Goal: Task Accomplishment & Management: Manage account settings

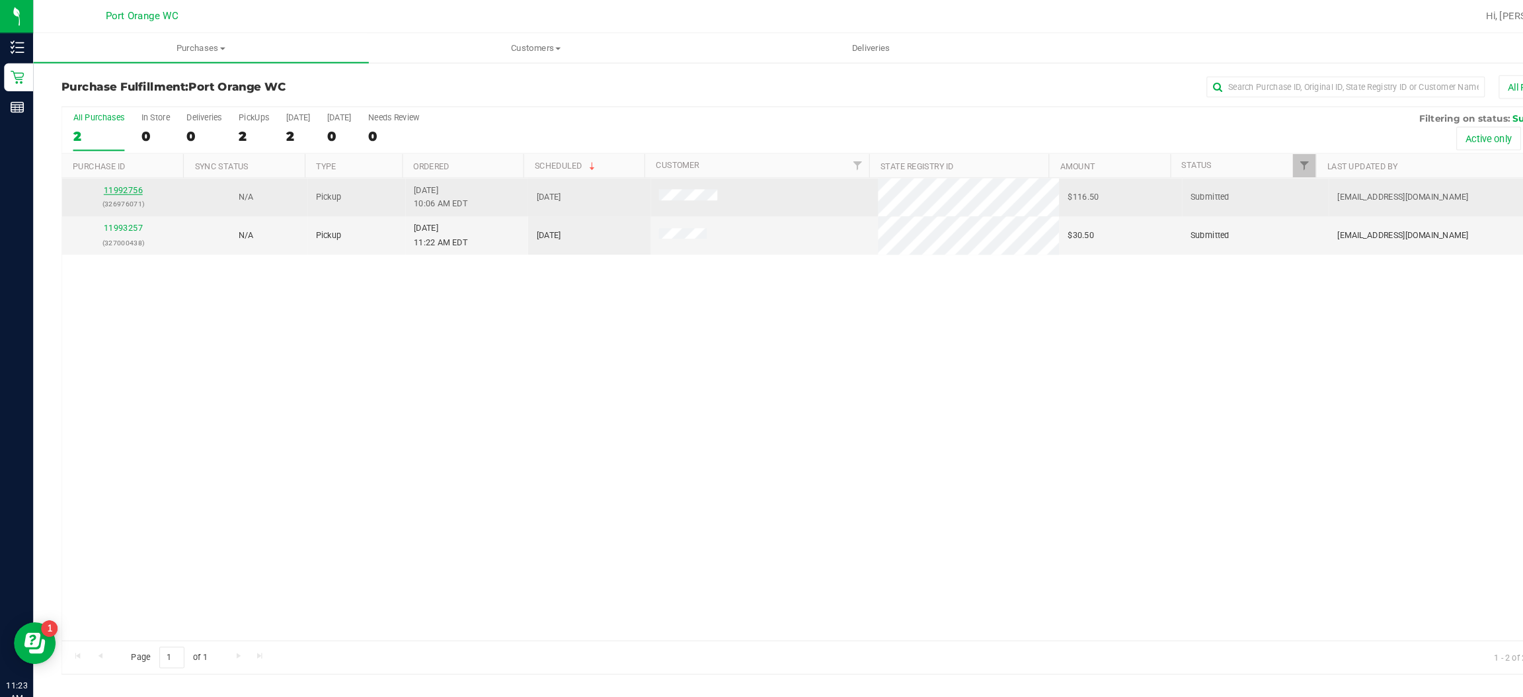
click at [114, 176] on link "11992756" at bounding box center [116, 180] width 37 height 9
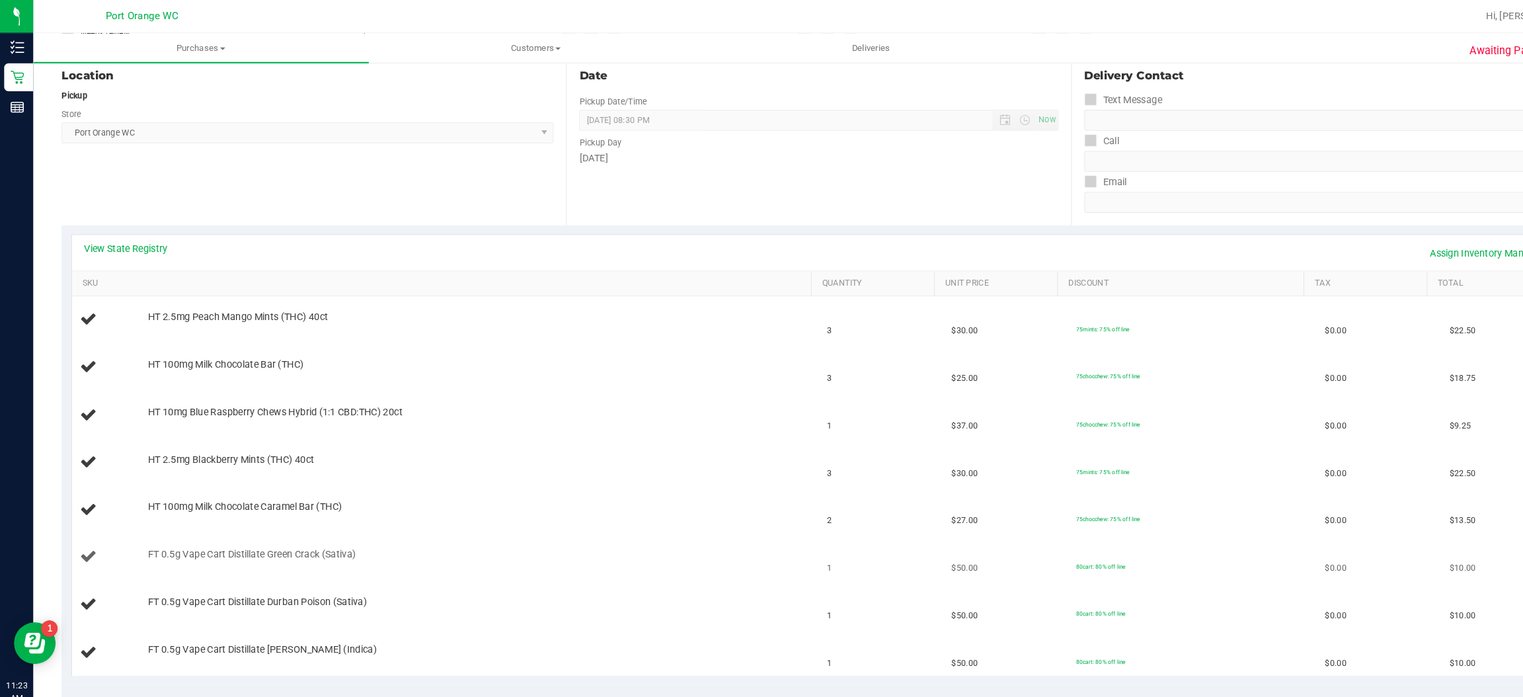
scroll to position [188, 0]
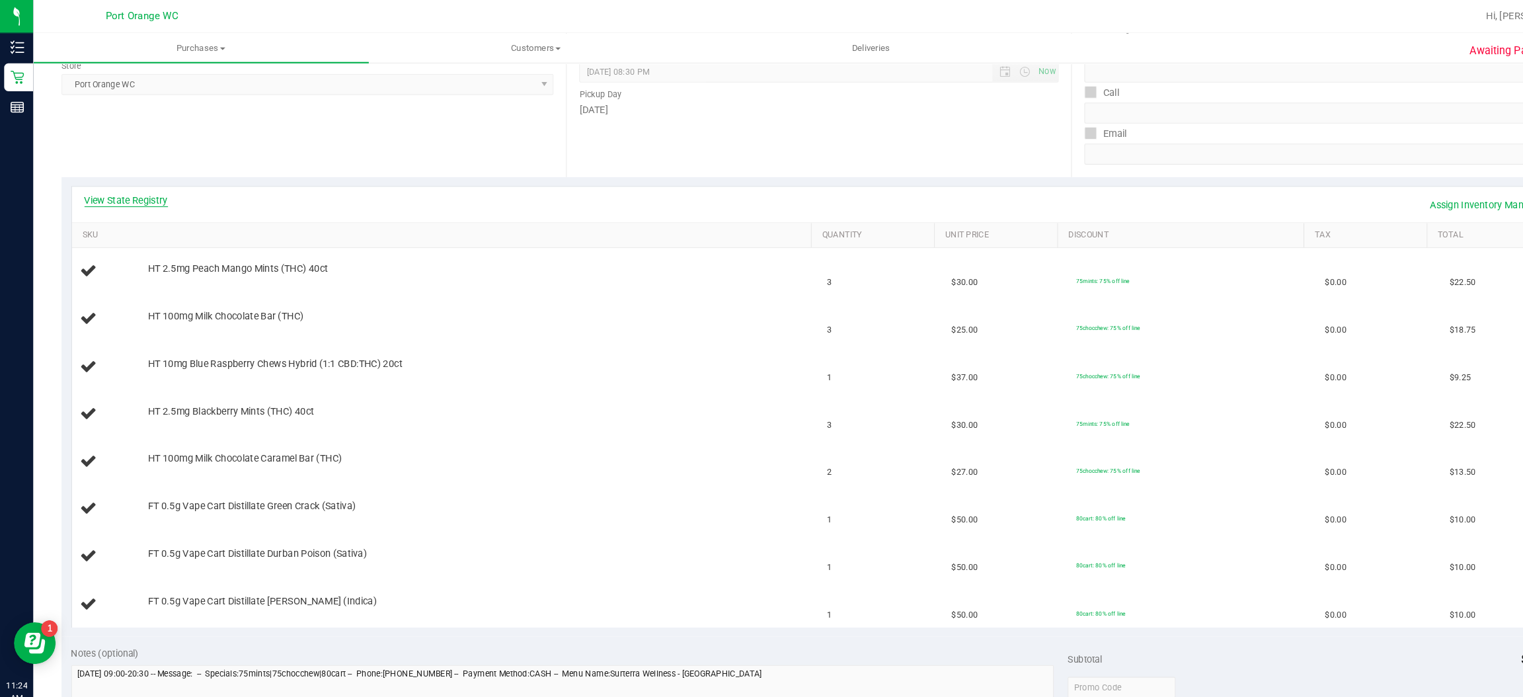
click at [142, 184] on link "View State Registry" at bounding box center [119, 189] width 79 height 13
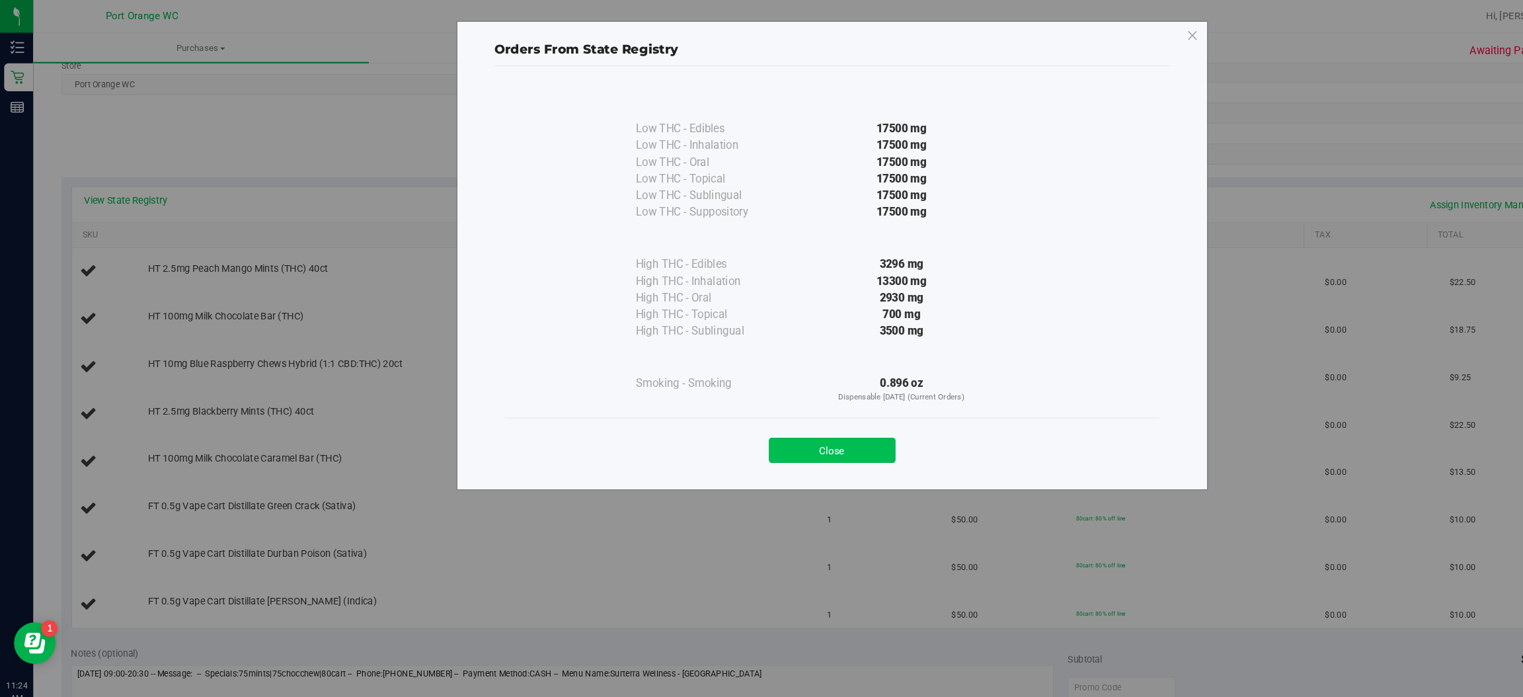
click at [798, 417] on button "Close" at bounding box center [790, 428] width 120 height 24
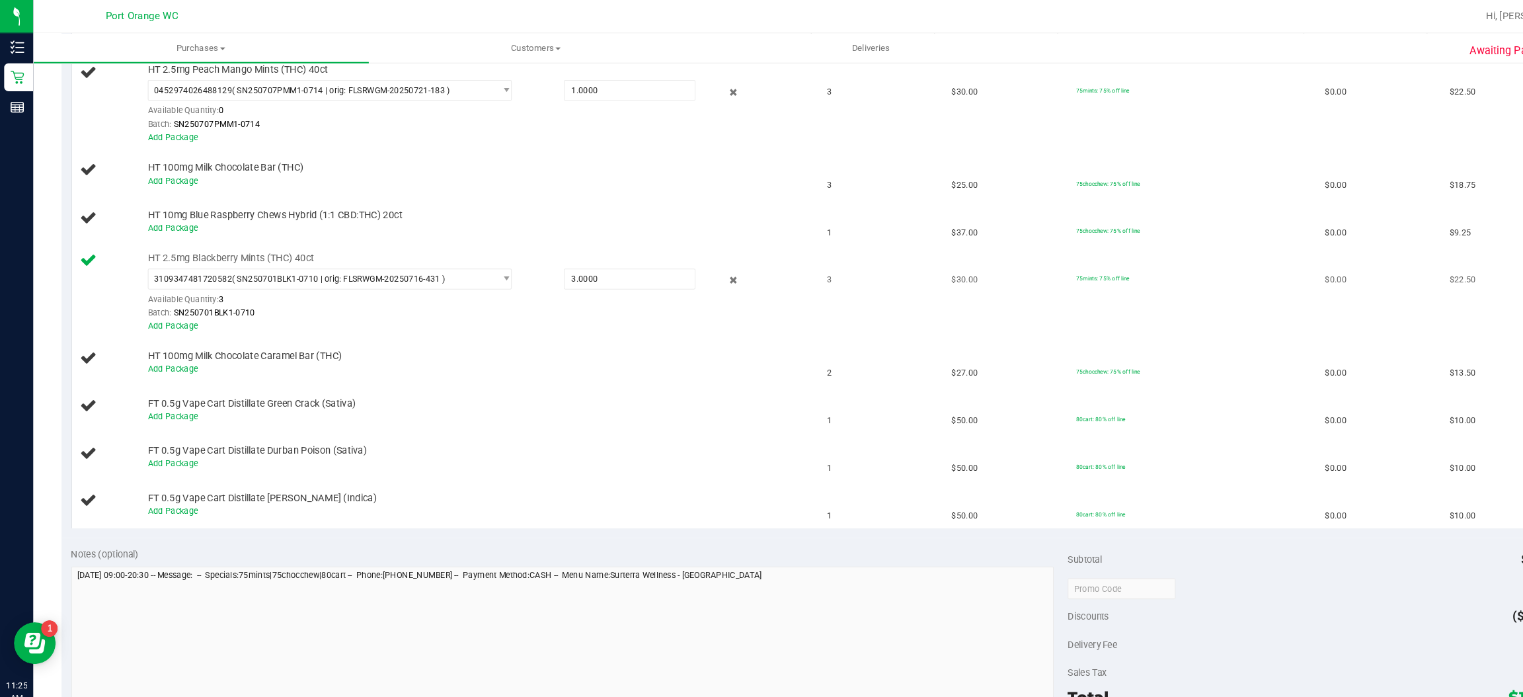
scroll to position [274, 0]
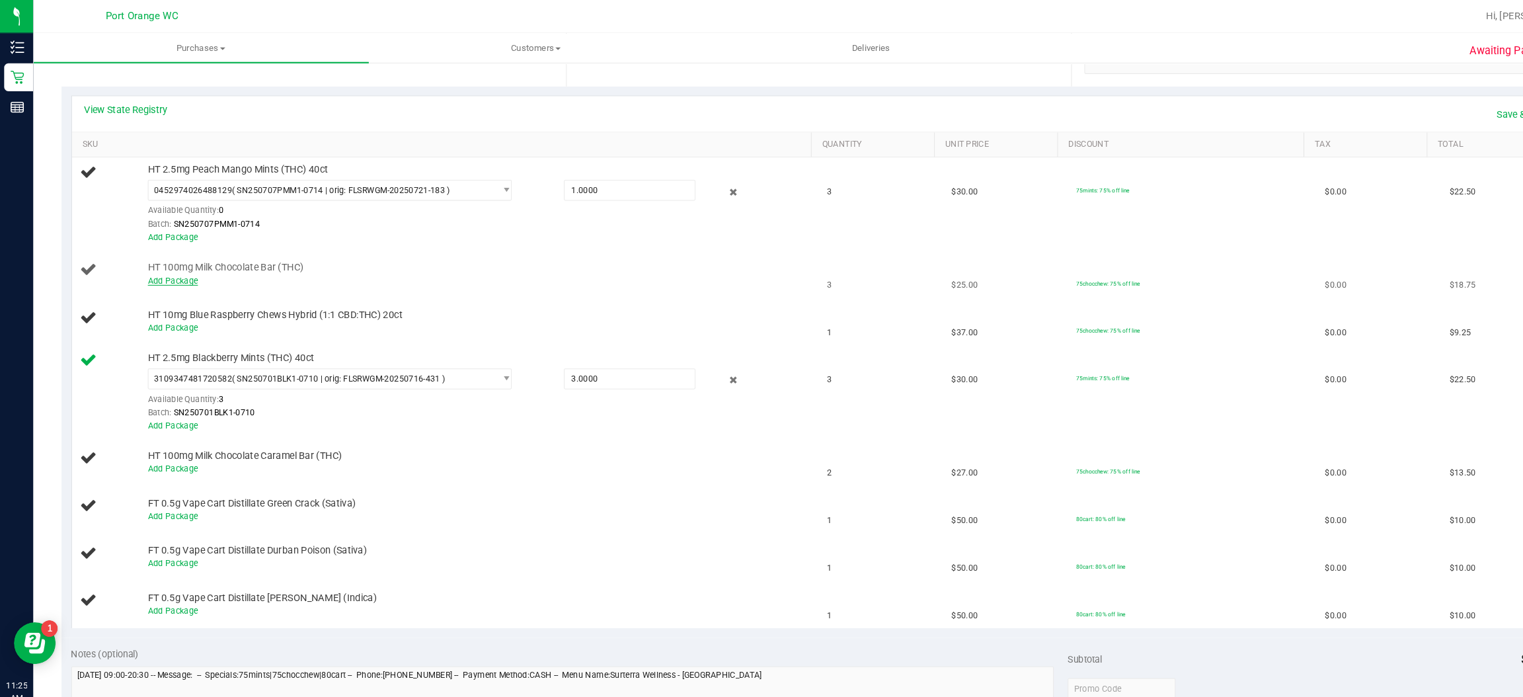
click at [169, 271] on link "Add Package" at bounding box center [164, 266] width 48 height 9
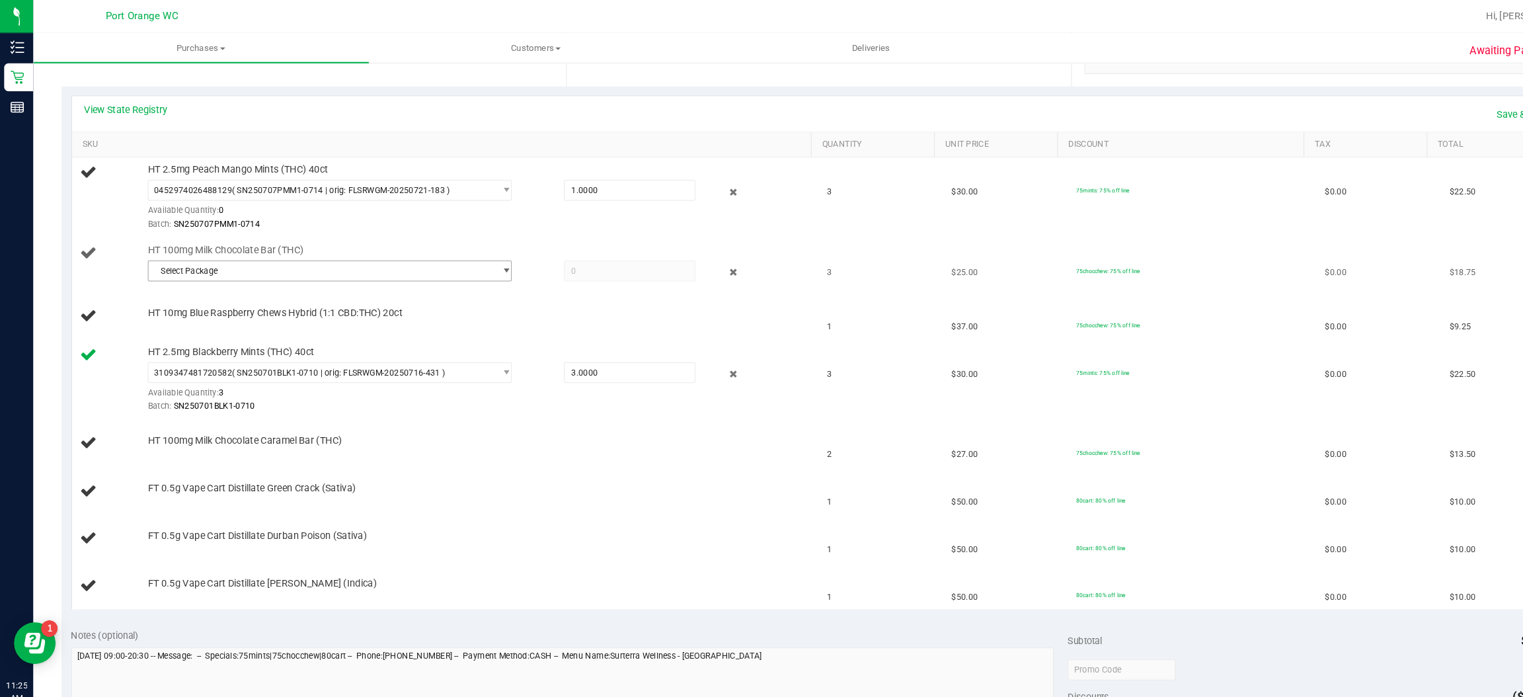
click at [266, 264] on span "Select Package" at bounding box center [305, 257] width 328 height 19
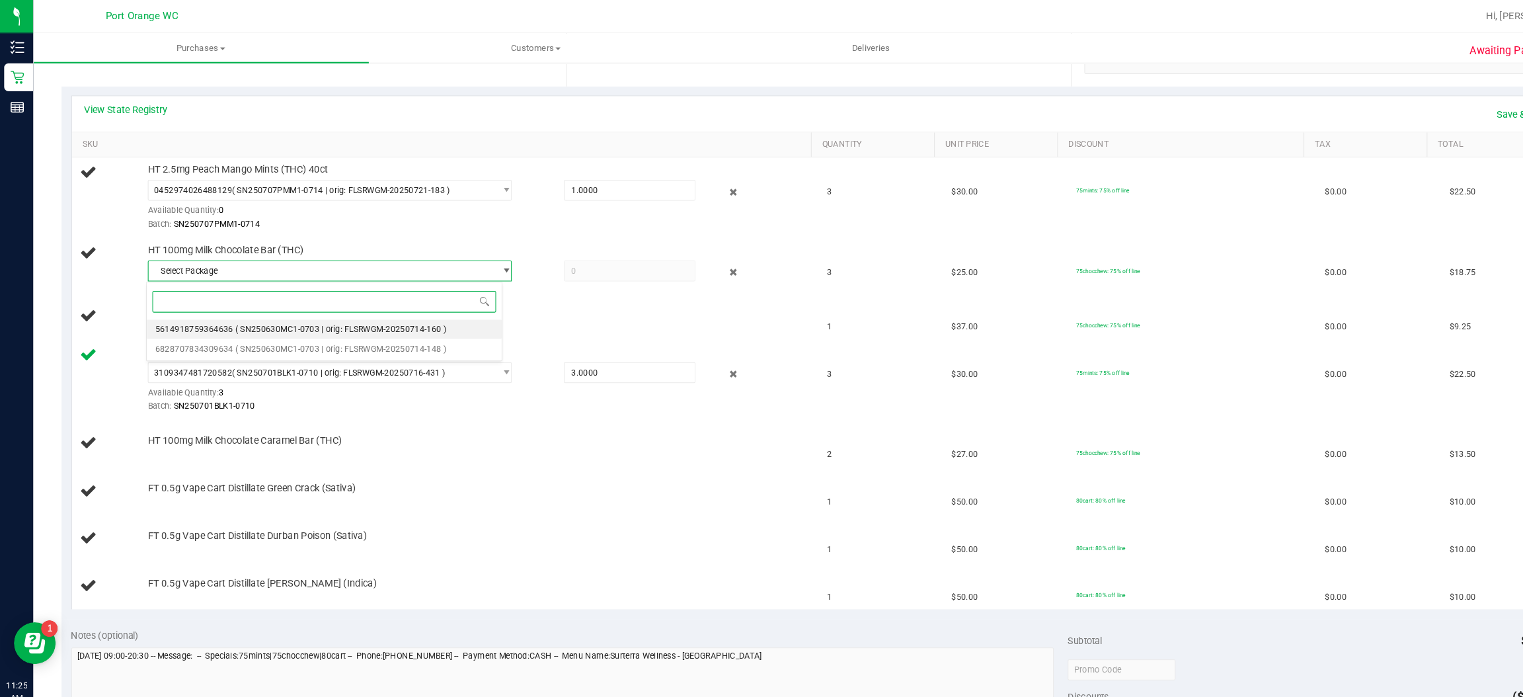
click at [289, 309] on span "( SN250630MC1-0703 | orig: FLSRWGM-20250714-160 )" at bounding box center [323, 312] width 200 height 9
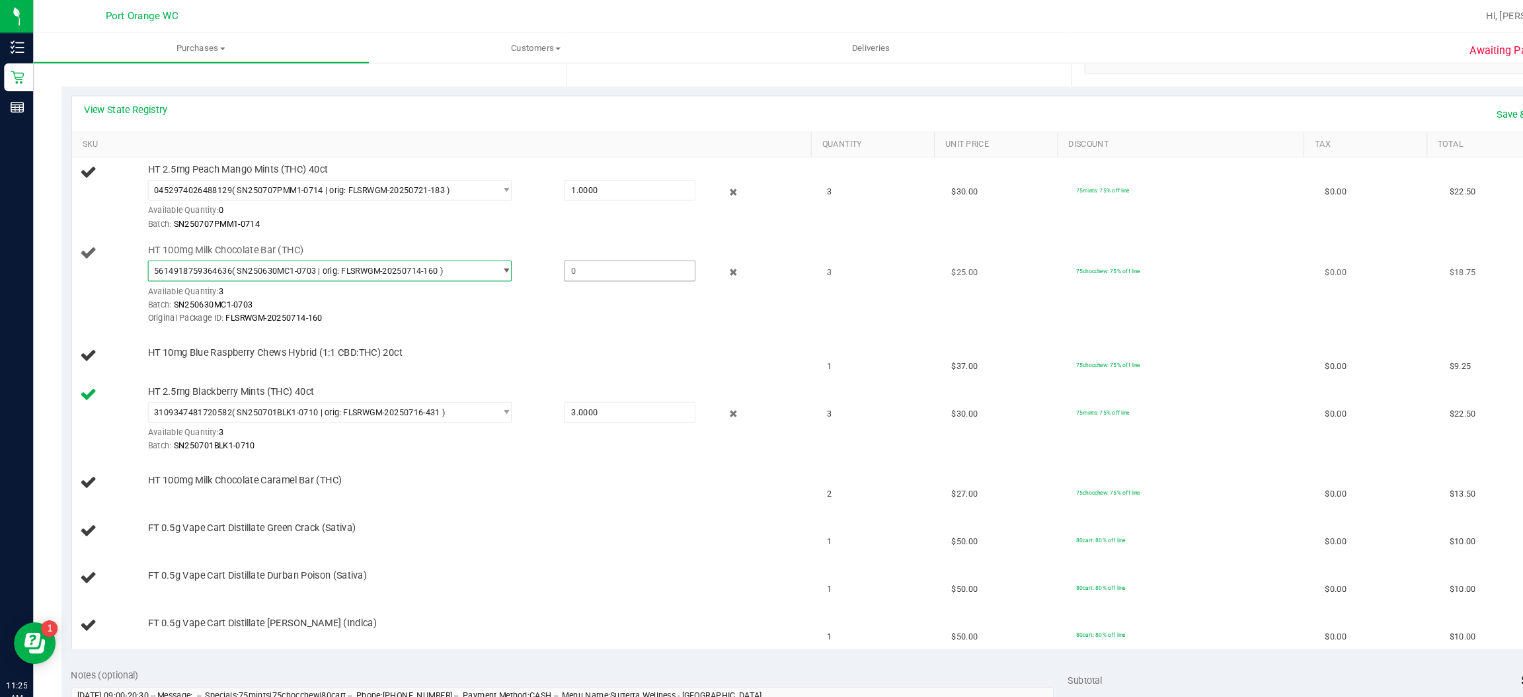
click at [574, 256] on span at bounding box center [597, 257] width 125 height 20
type input "3"
type input "3.0000"
click at [1413, 106] on link "Save & Exit" at bounding box center [1444, 108] width 62 height 22
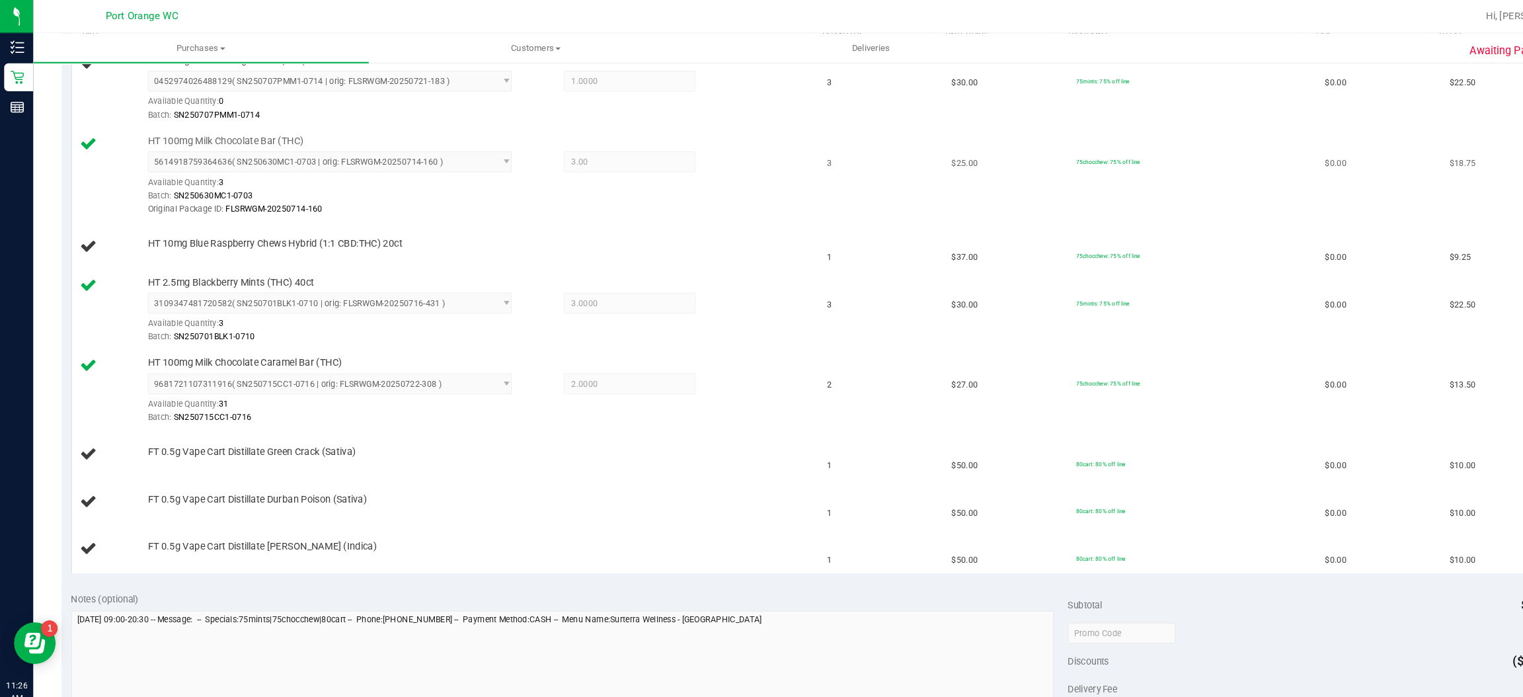
scroll to position [235, 0]
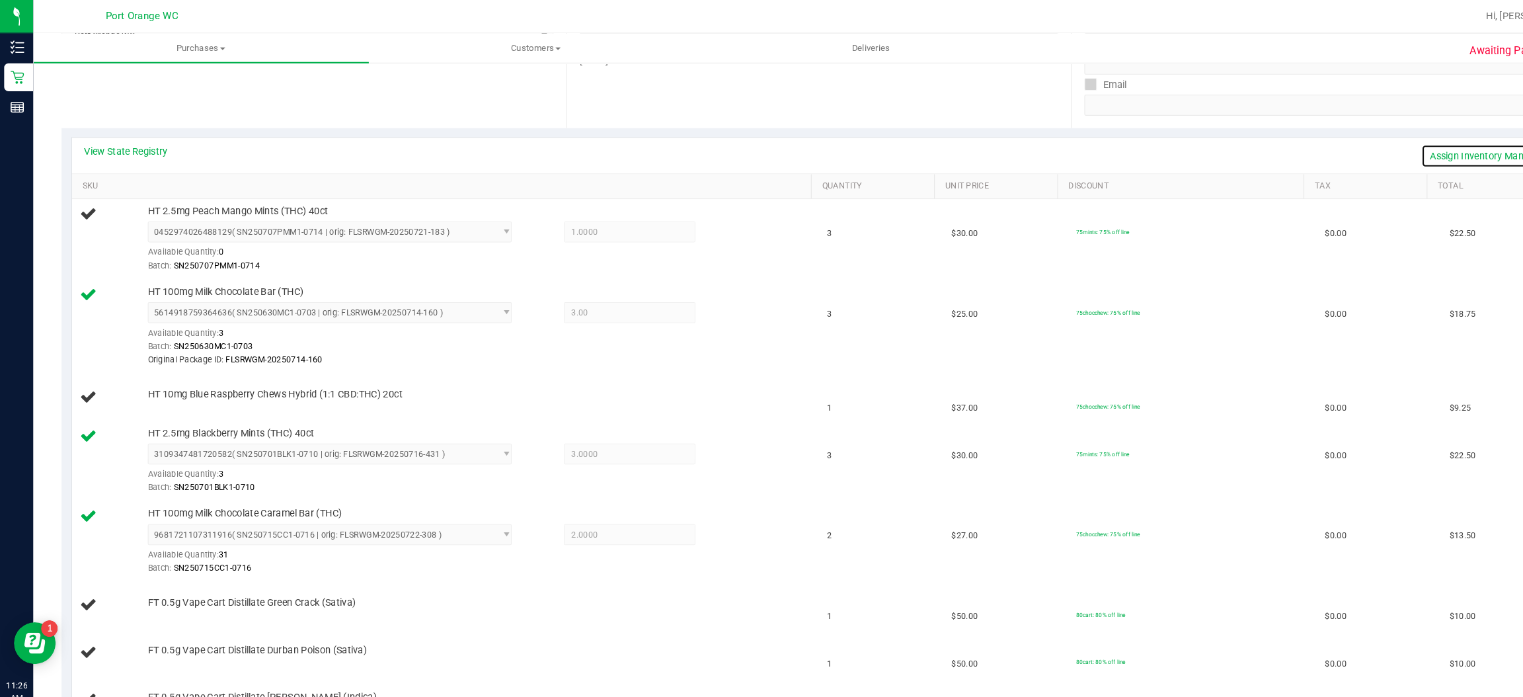
click at [1370, 147] on link "Assign Inventory Manually" at bounding box center [1412, 148] width 126 height 22
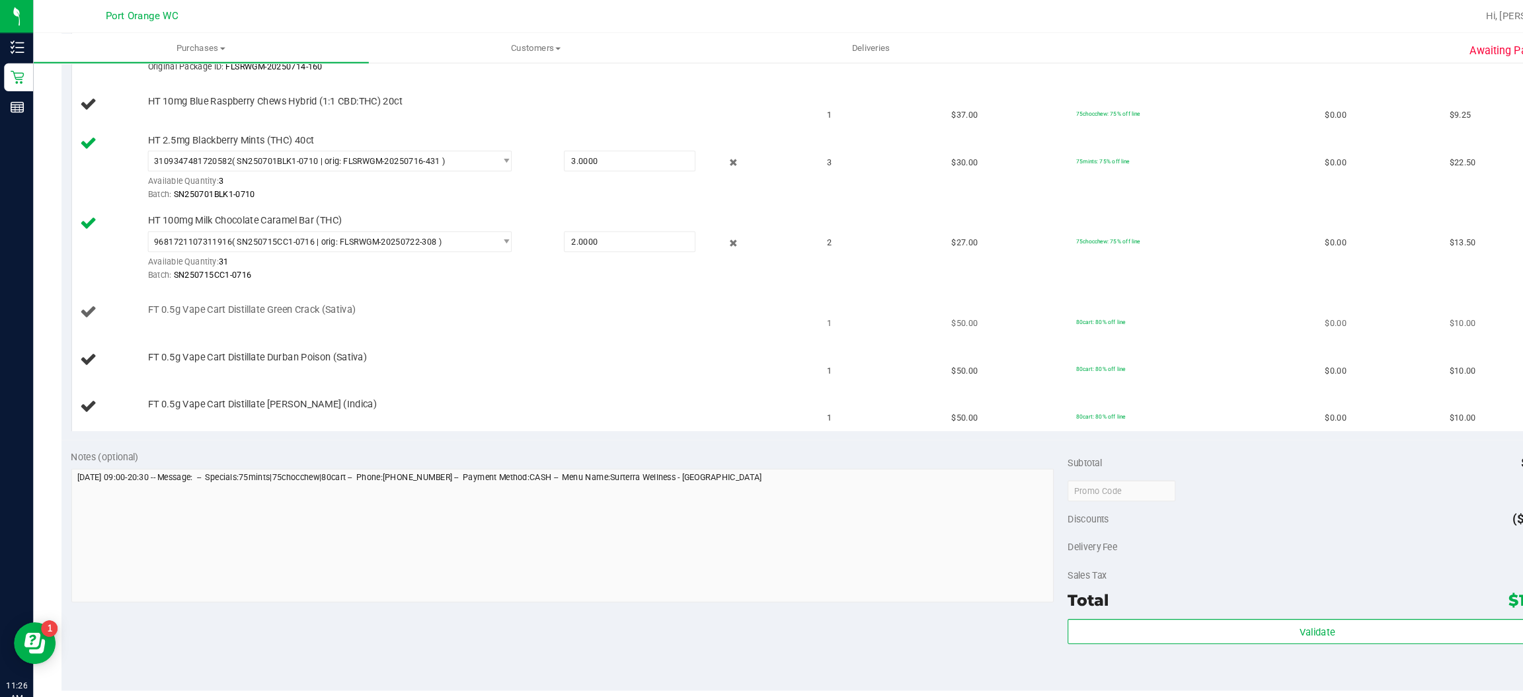
scroll to position [517, 0]
click at [195, 301] on div "FT 0.5g Vape Cart Distillate Green Crack (Sativa)" at bounding box center [423, 293] width 694 height 18
drag, startPoint x: 825, startPoint y: 310, endPoint x: 959, endPoint y: 299, distance: 134.6
click at [825, 310] on td "1" at bounding box center [836, 292] width 118 height 45
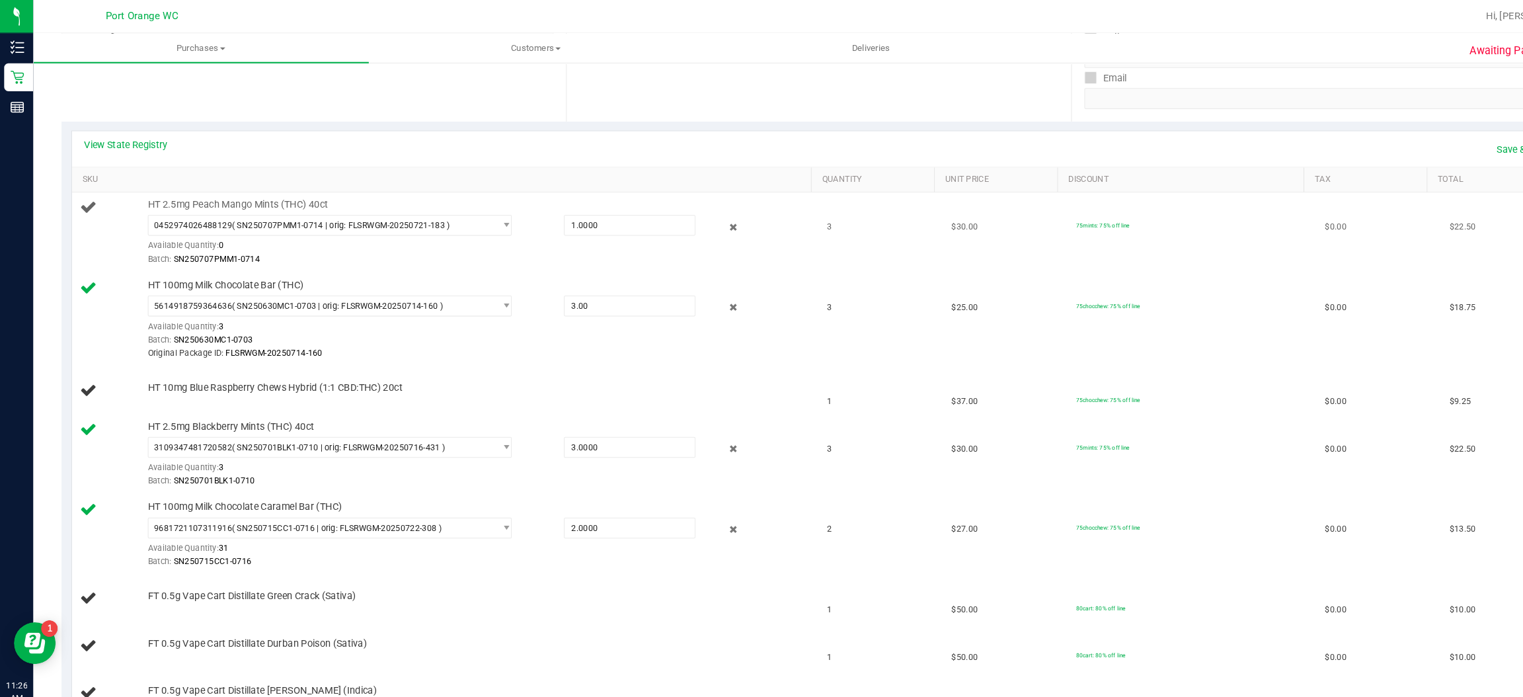
scroll to position [235, 0]
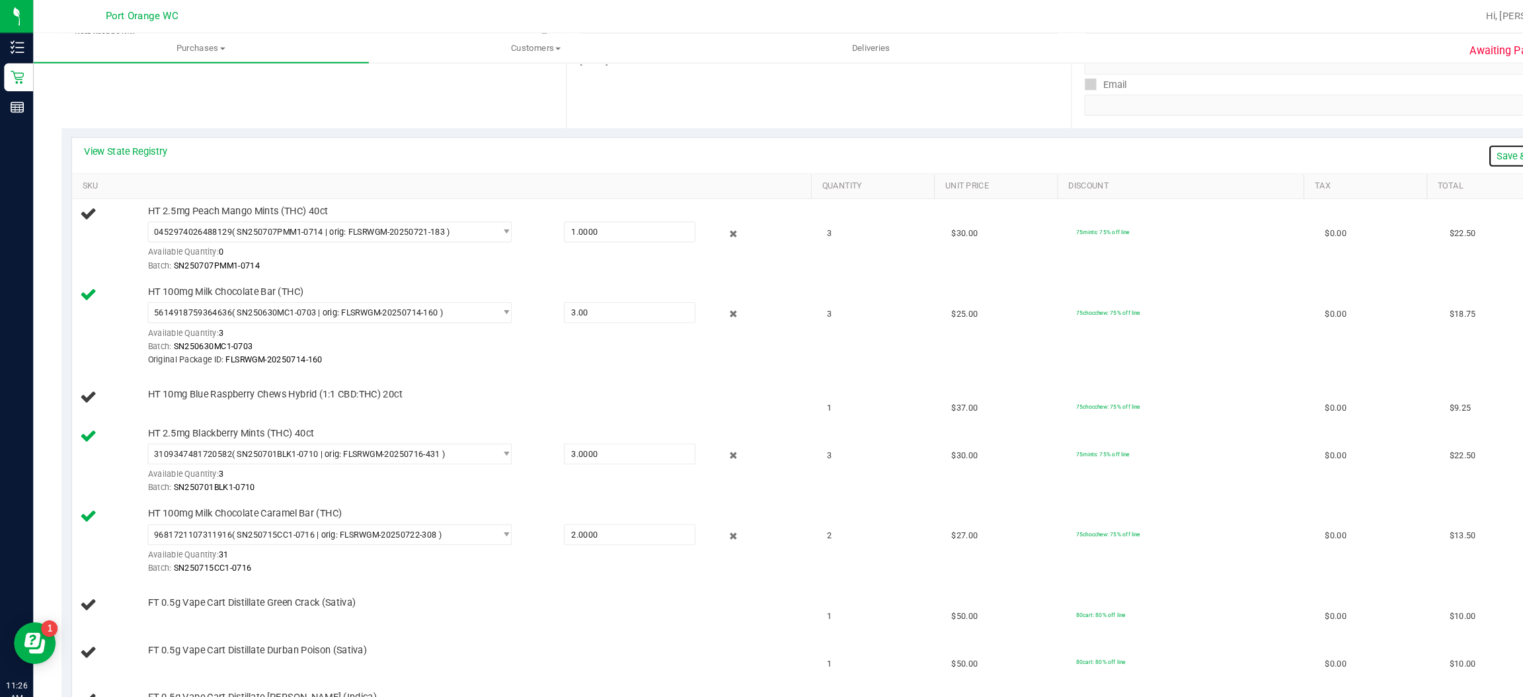
click at [1426, 145] on link "Save & Exit" at bounding box center [1444, 148] width 62 height 22
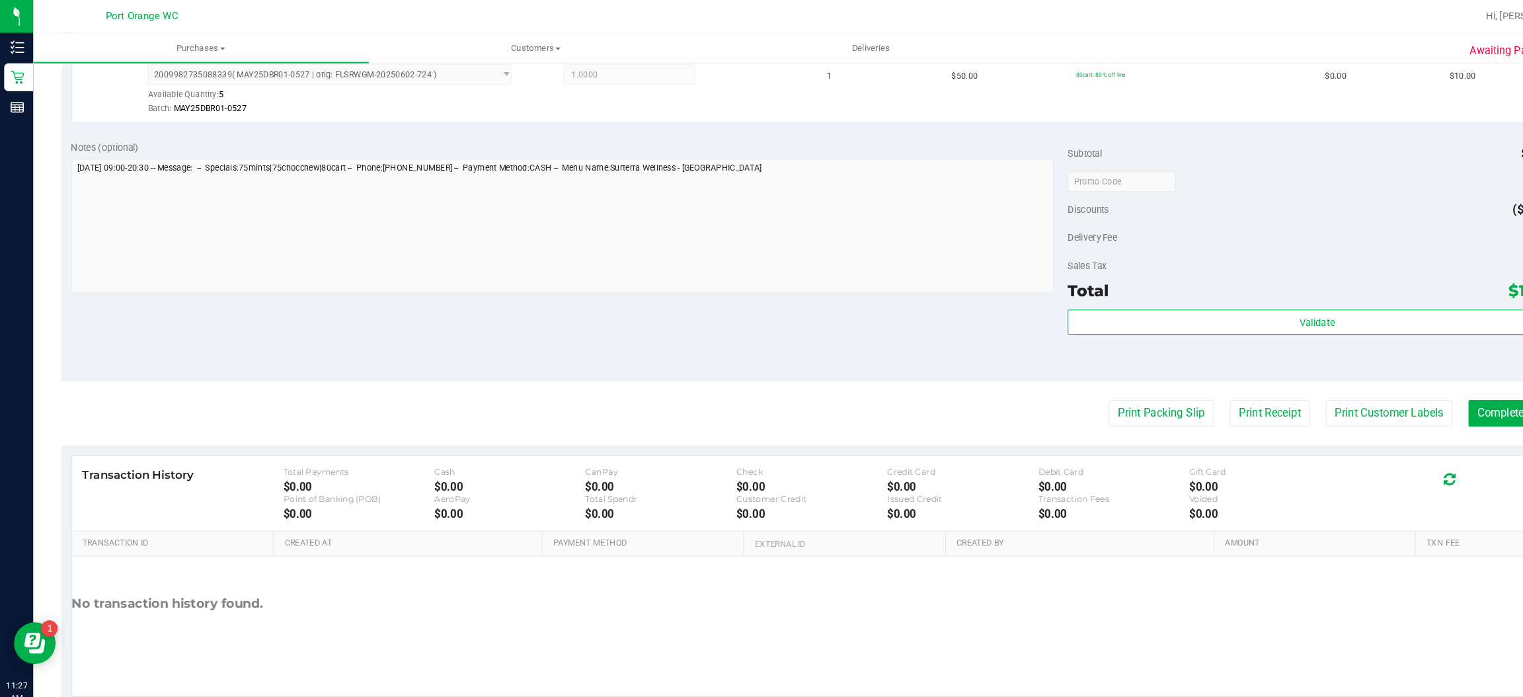
scroll to position [984, 0]
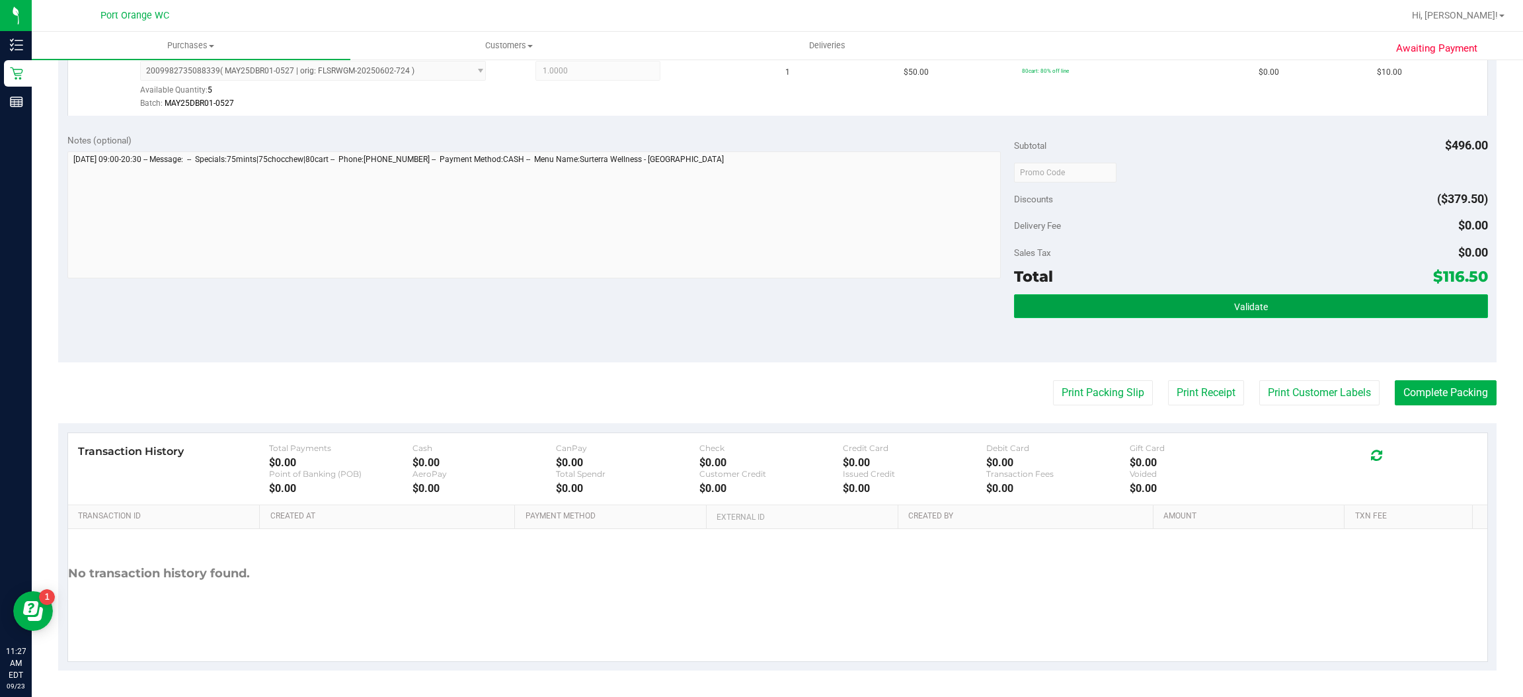
click at [1255, 301] on button "Validate" at bounding box center [1250, 306] width 473 height 24
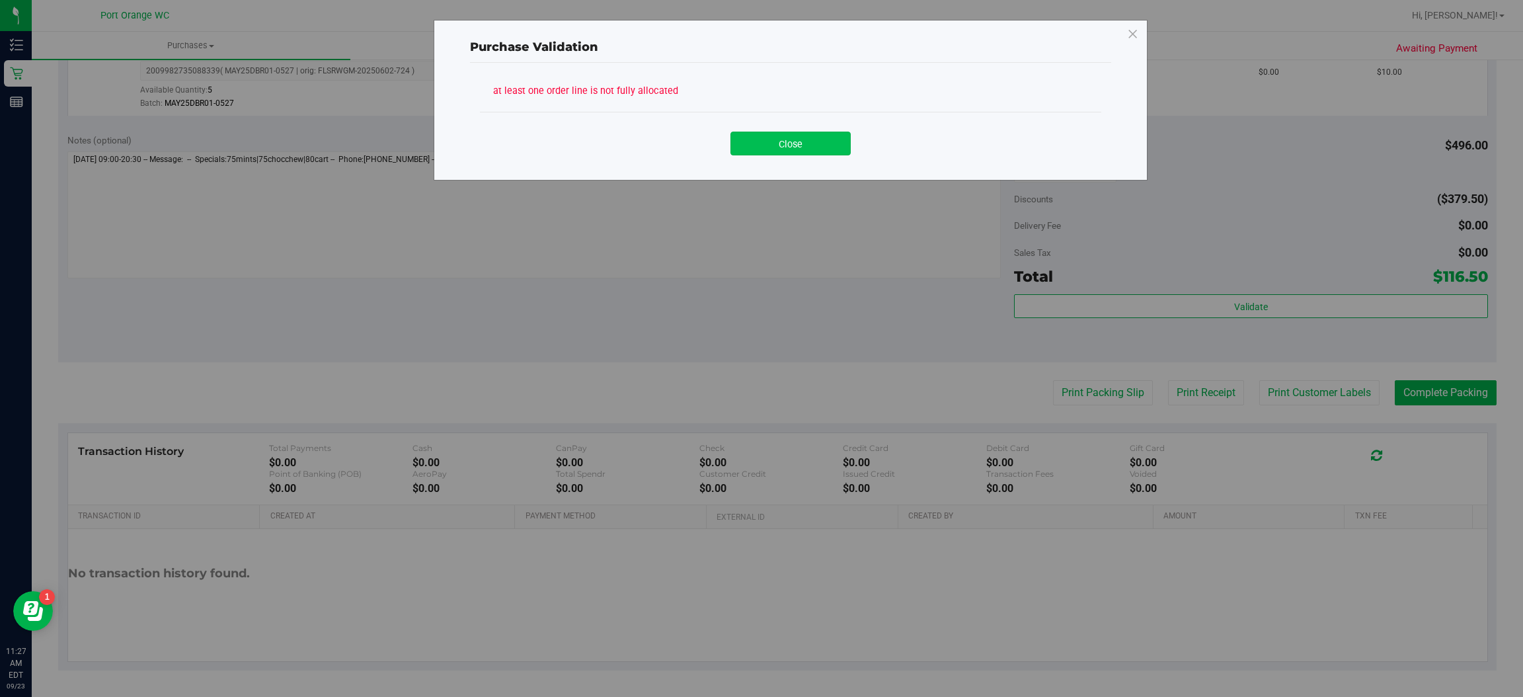
click at [796, 140] on button "Close" at bounding box center [790, 144] width 120 height 24
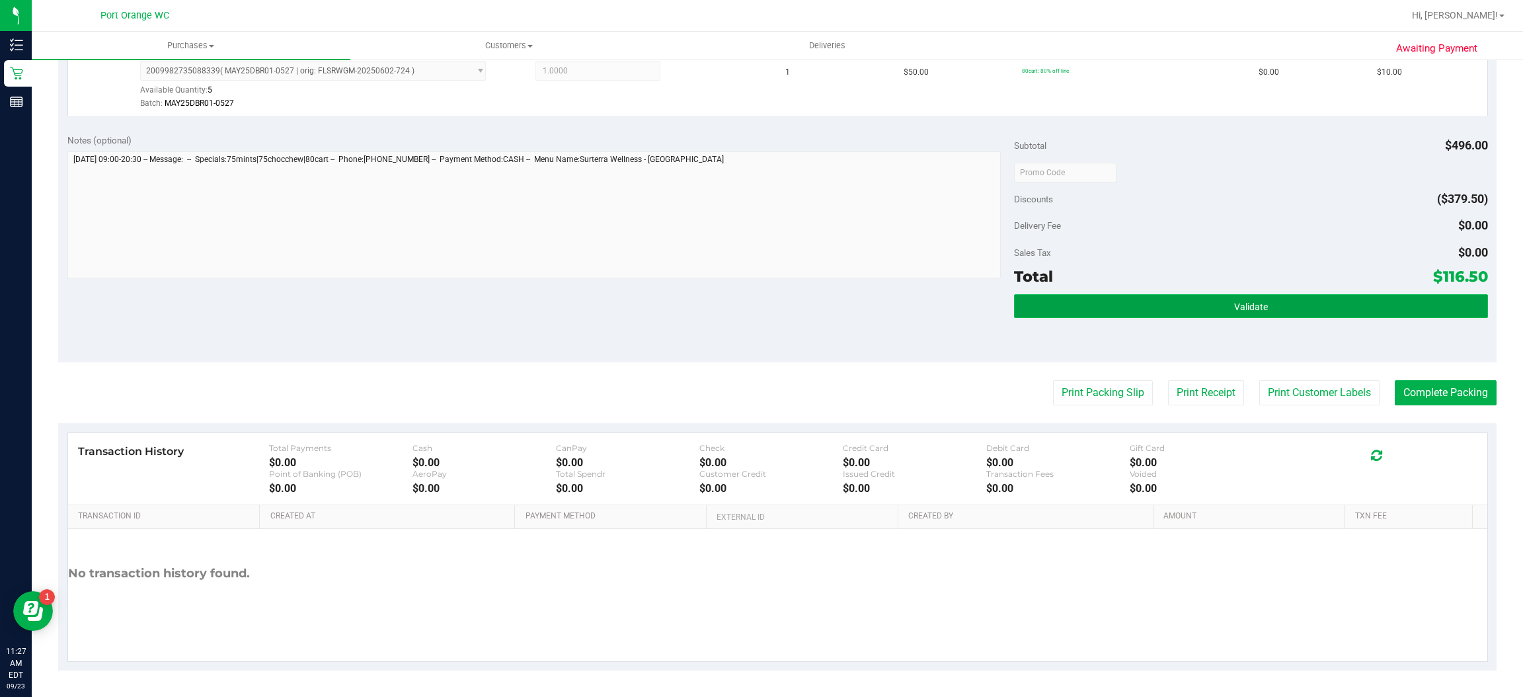
click at [1295, 307] on button "Validate" at bounding box center [1250, 306] width 473 height 24
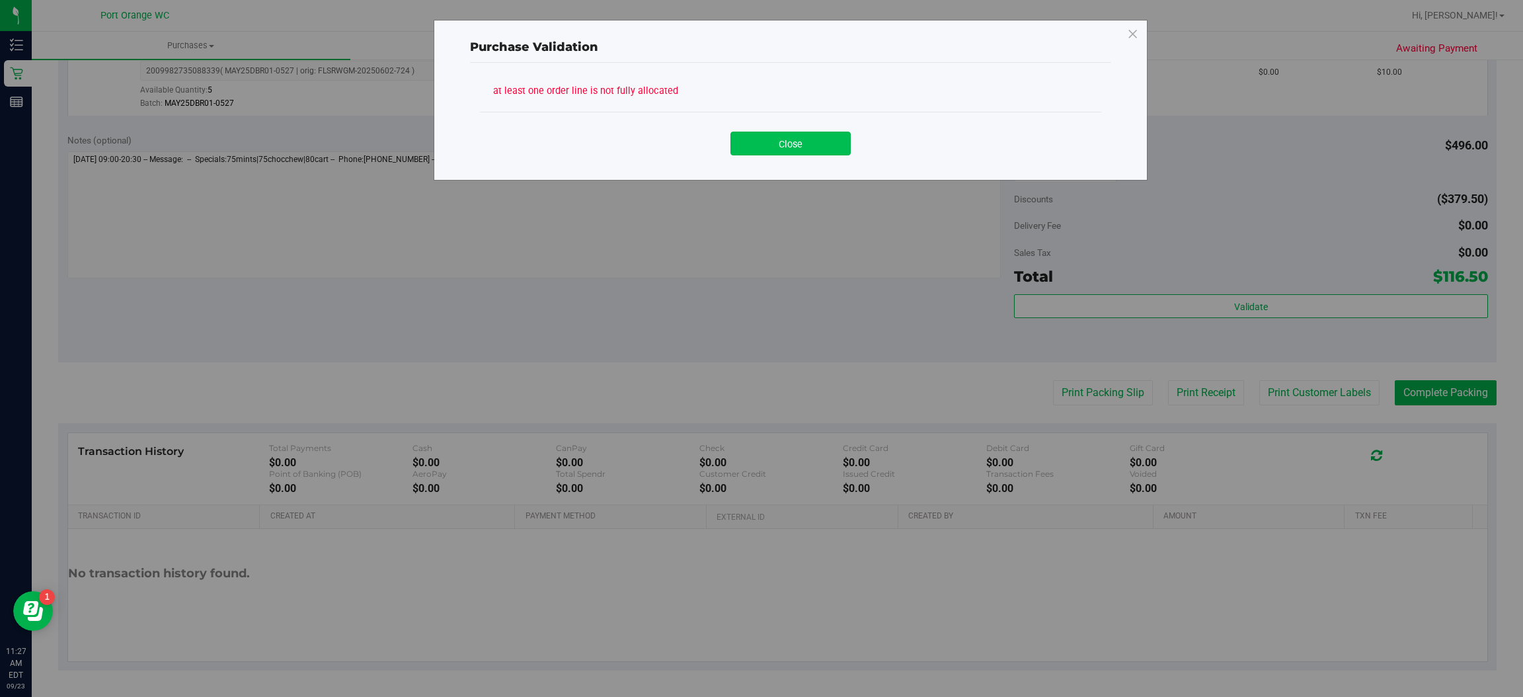
click at [837, 138] on button "Close" at bounding box center [790, 144] width 120 height 24
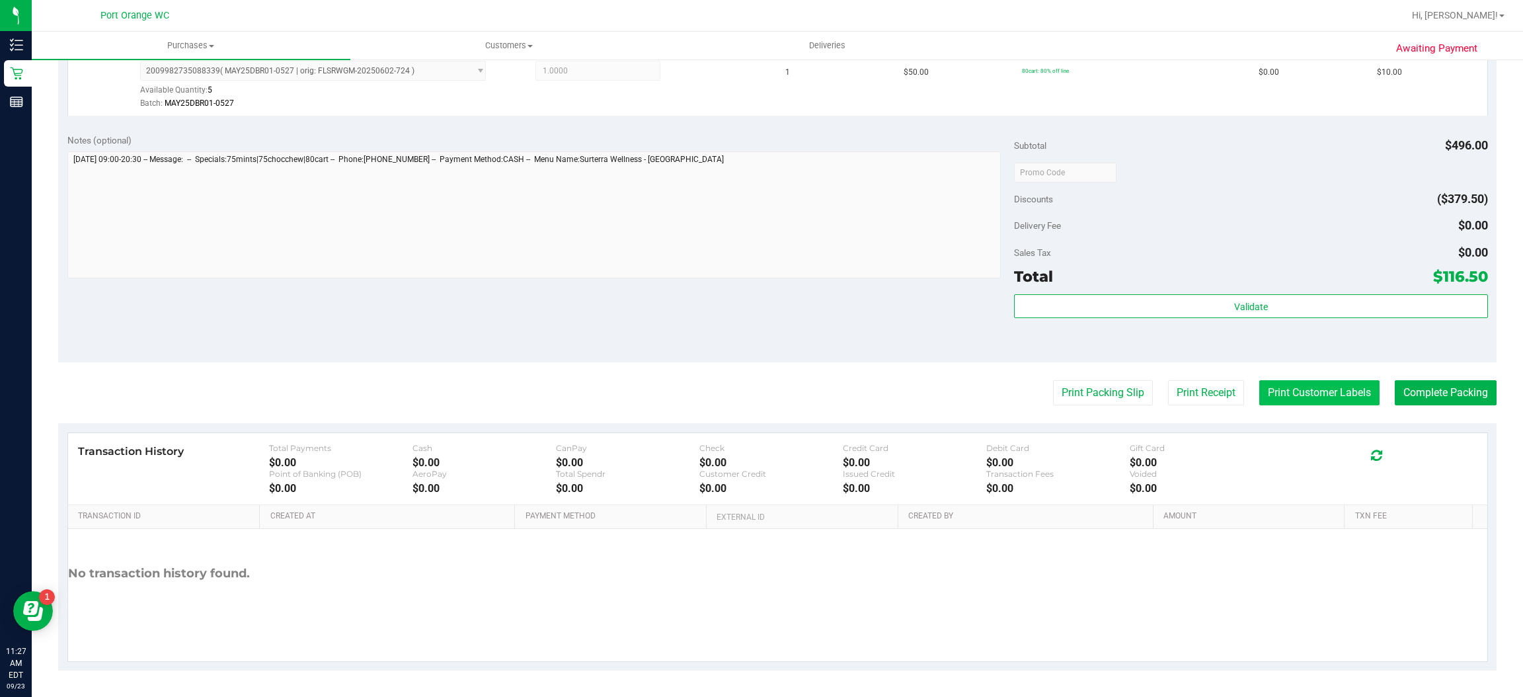
click at [1317, 394] on button "Print Customer Labels" at bounding box center [1319, 392] width 120 height 25
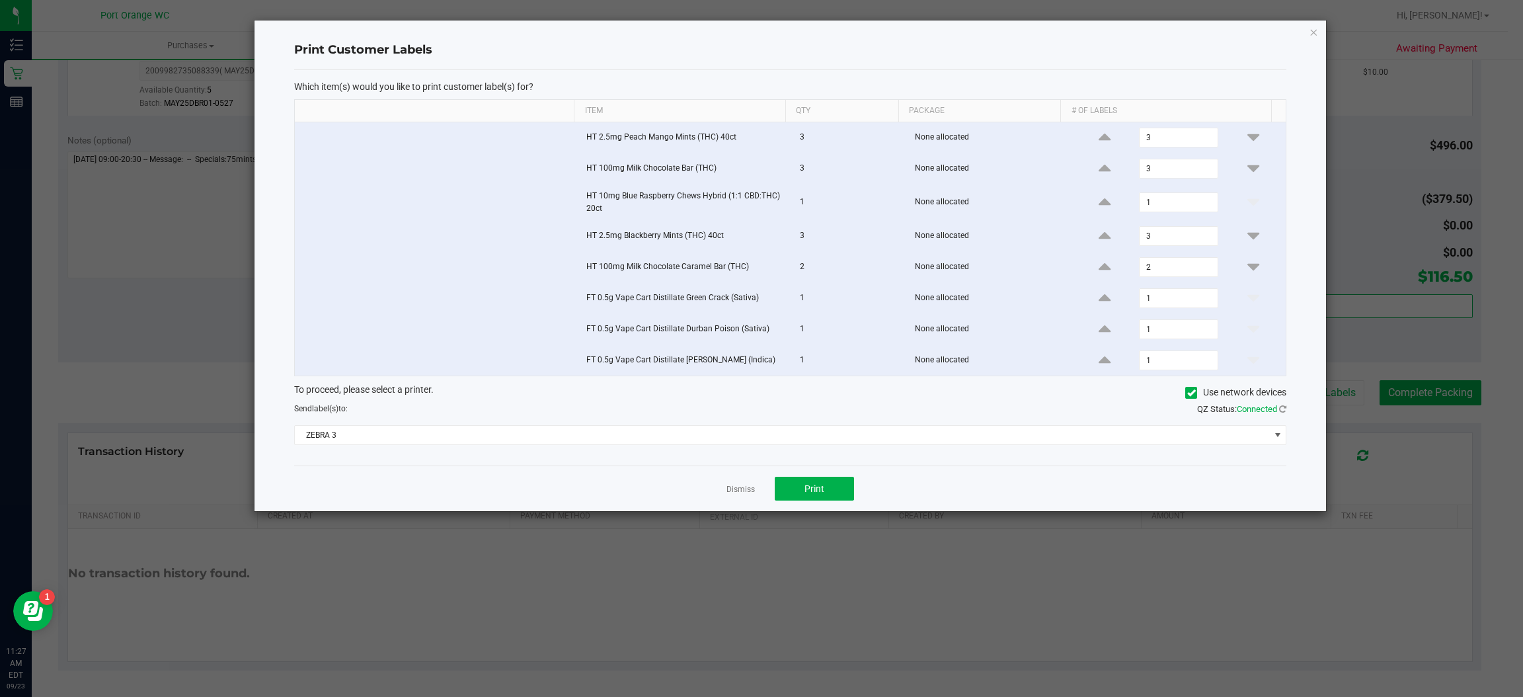
click at [737, 501] on div "Dismiss Print" at bounding box center [790, 488] width 992 height 46
click at [737, 494] on link "Dismiss" at bounding box center [740, 489] width 28 height 11
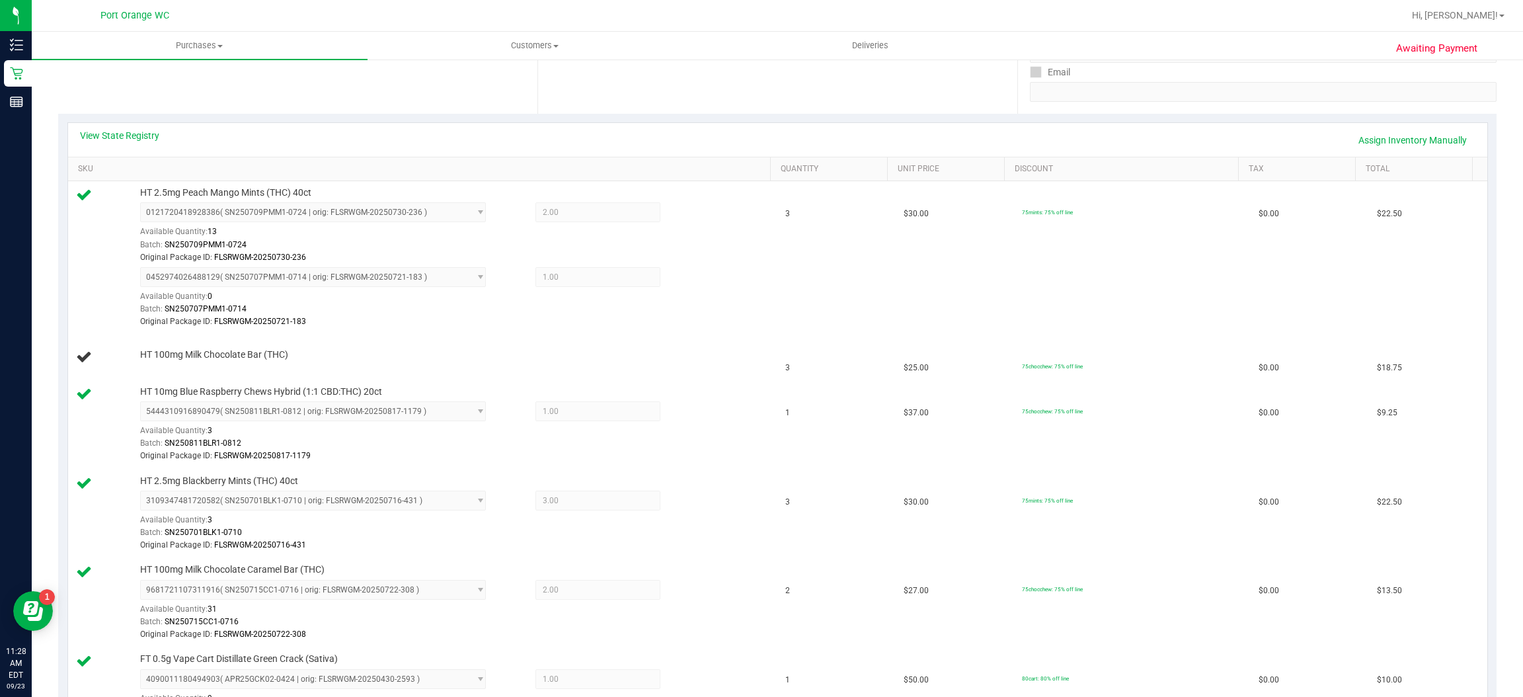
scroll to position [198, 0]
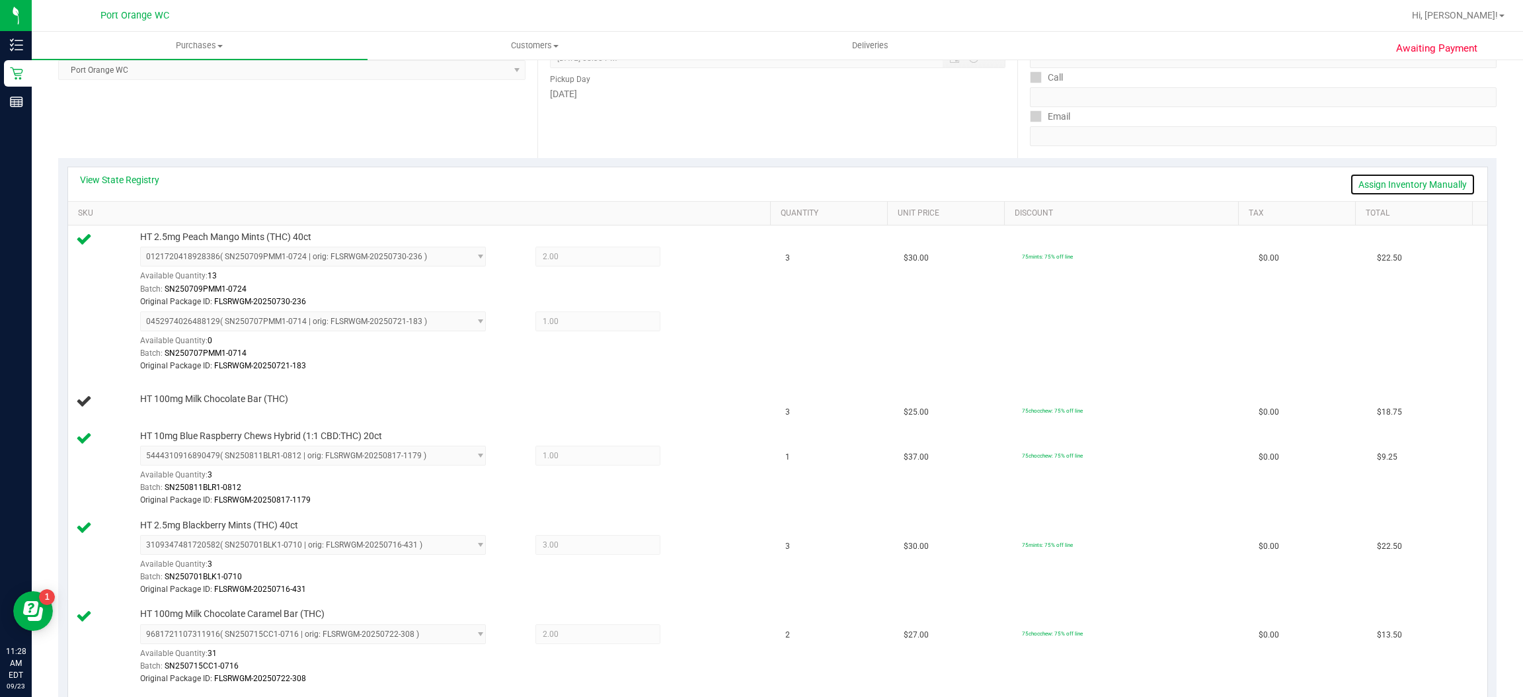
click at [1367, 182] on link "Assign Inventory Manually" at bounding box center [1412, 184] width 126 height 22
click at [170, 412] on link "Add Package" at bounding box center [164, 406] width 48 height 9
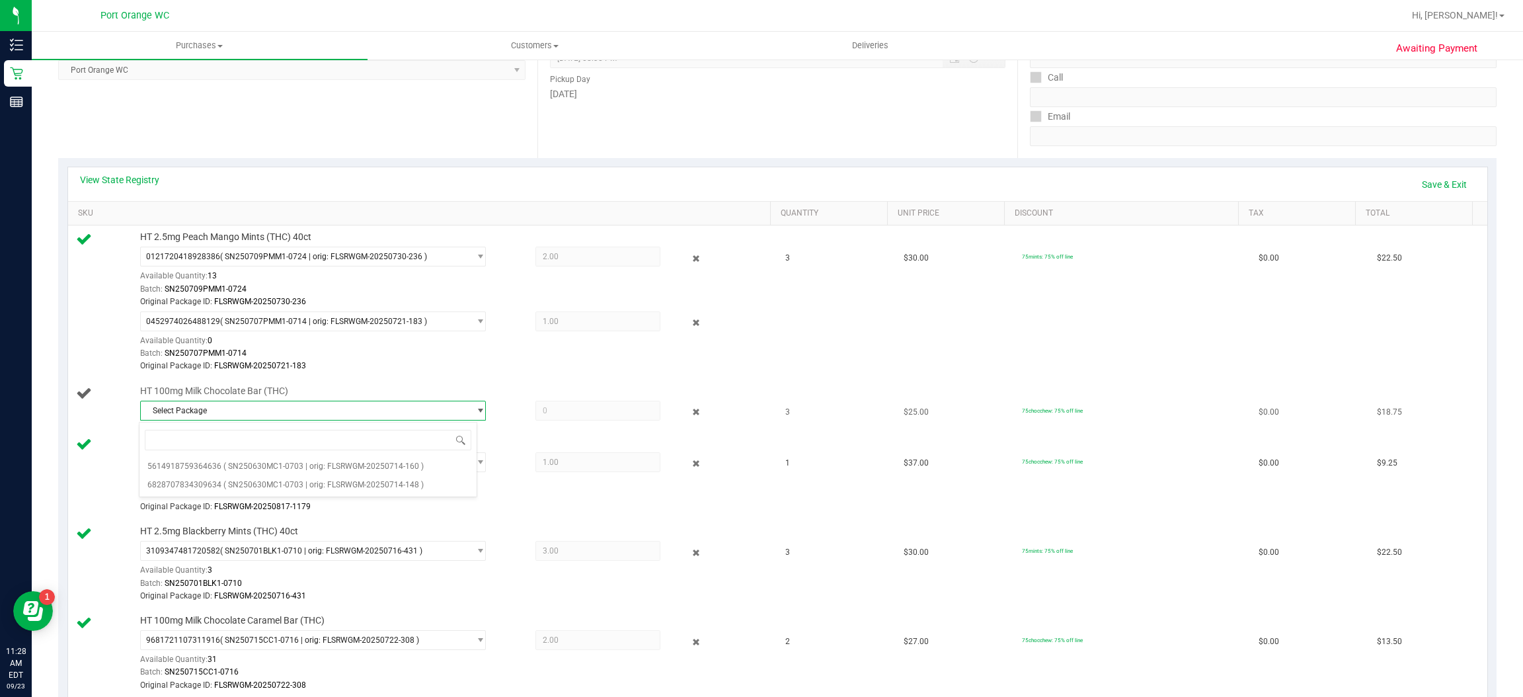
click at [342, 414] on span "Select Package" at bounding box center [305, 410] width 328 height 19
click at [344, 414] on span "Select Package" at bounding box center [305, 410] width 328 height 19
click at [344, 485] on span "( SN250630MC1-0703 | orig: FLSRWGM-20250714-148 )" at bounding box center [323, 484] width 200 height 9
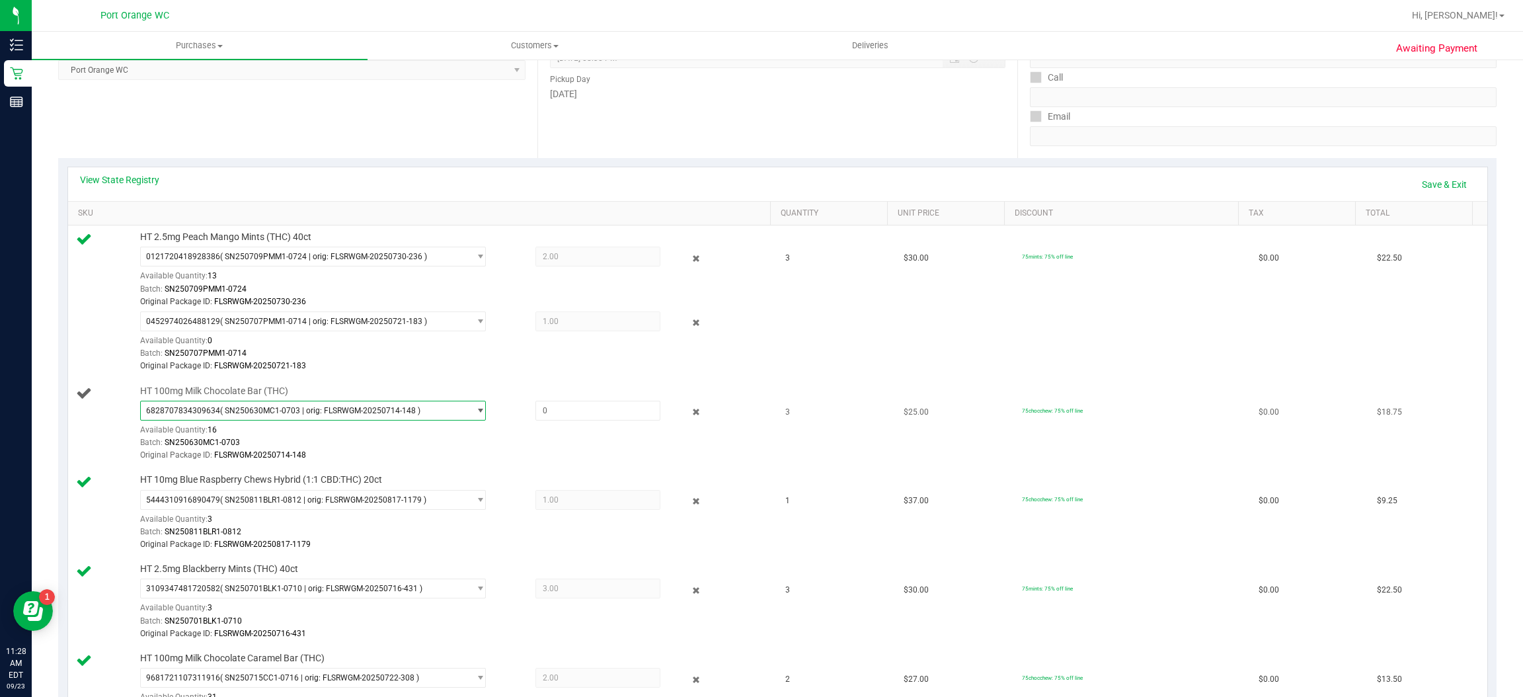
click at [360, 415] on span "( SN250630MC1-0703 | orig: FLSRWGM-20250714-148 )" at bounding box center [320, 410] width 200 height 9
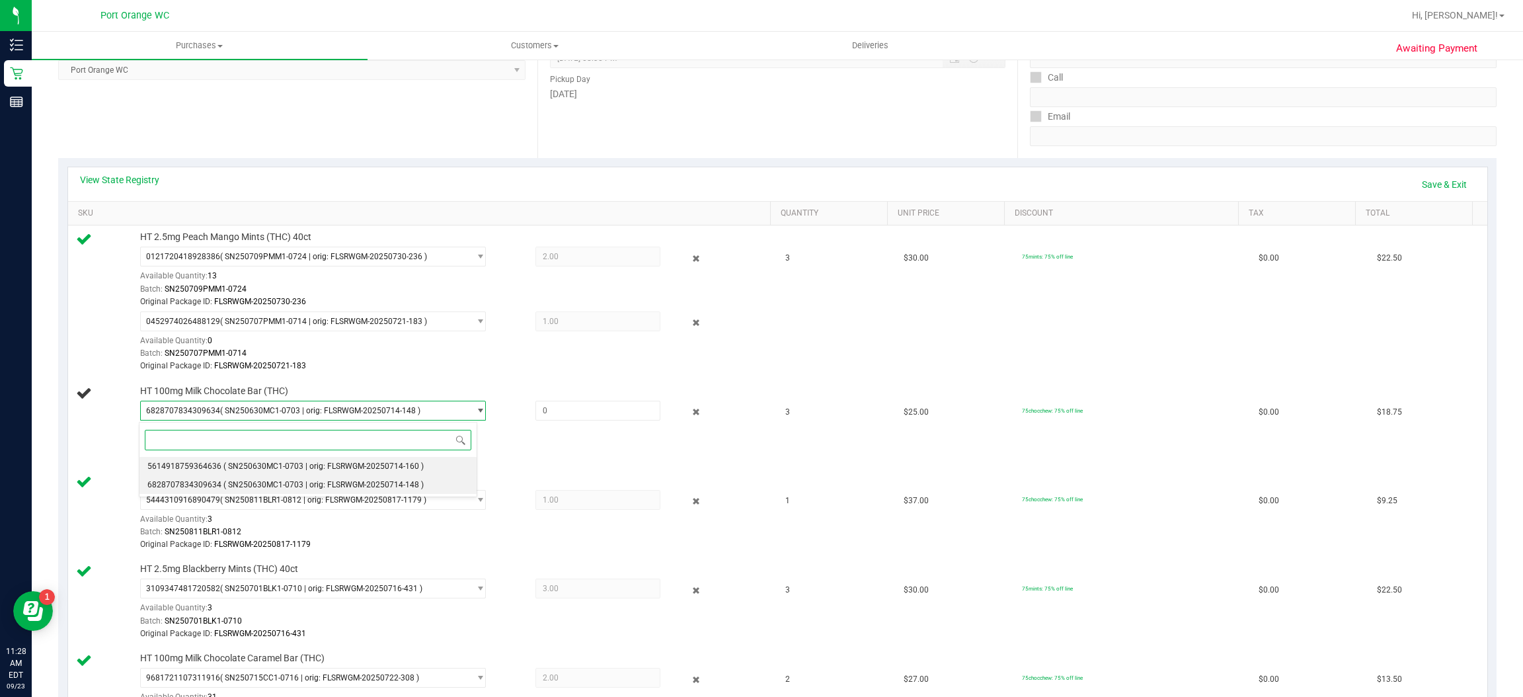
click at [361, 463] on span "( SN250630MC1-0703 | orig: FLSRWGM-20250714-160 )" at bounding box center [323, 465] width 200 height 9
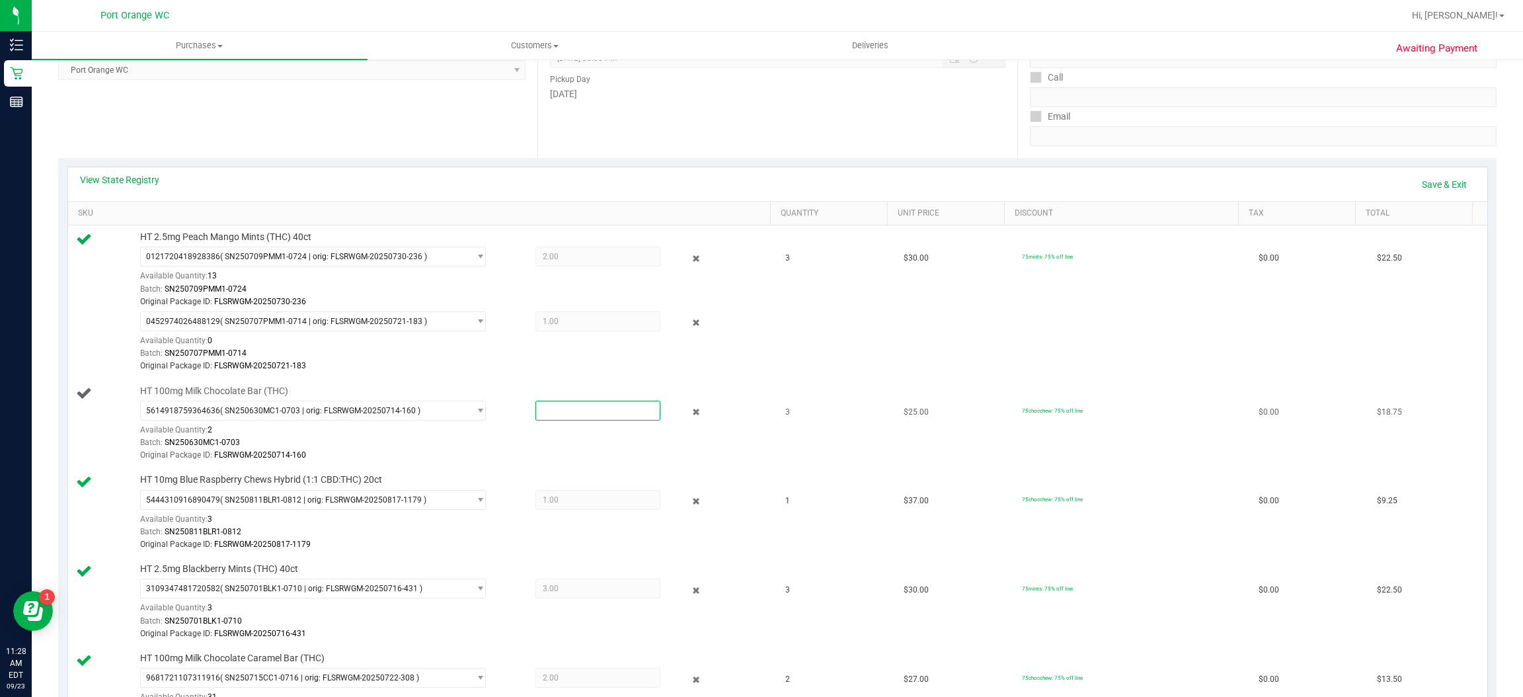
click at [601, 411] on span at bounding box center [597, 410] width 125 height 20
type input "2"
type input "2.0000"
click at [565, 448] on div "Batch: SN250630MC1-0703" at bounding box center [452, 442] width 625 height 13
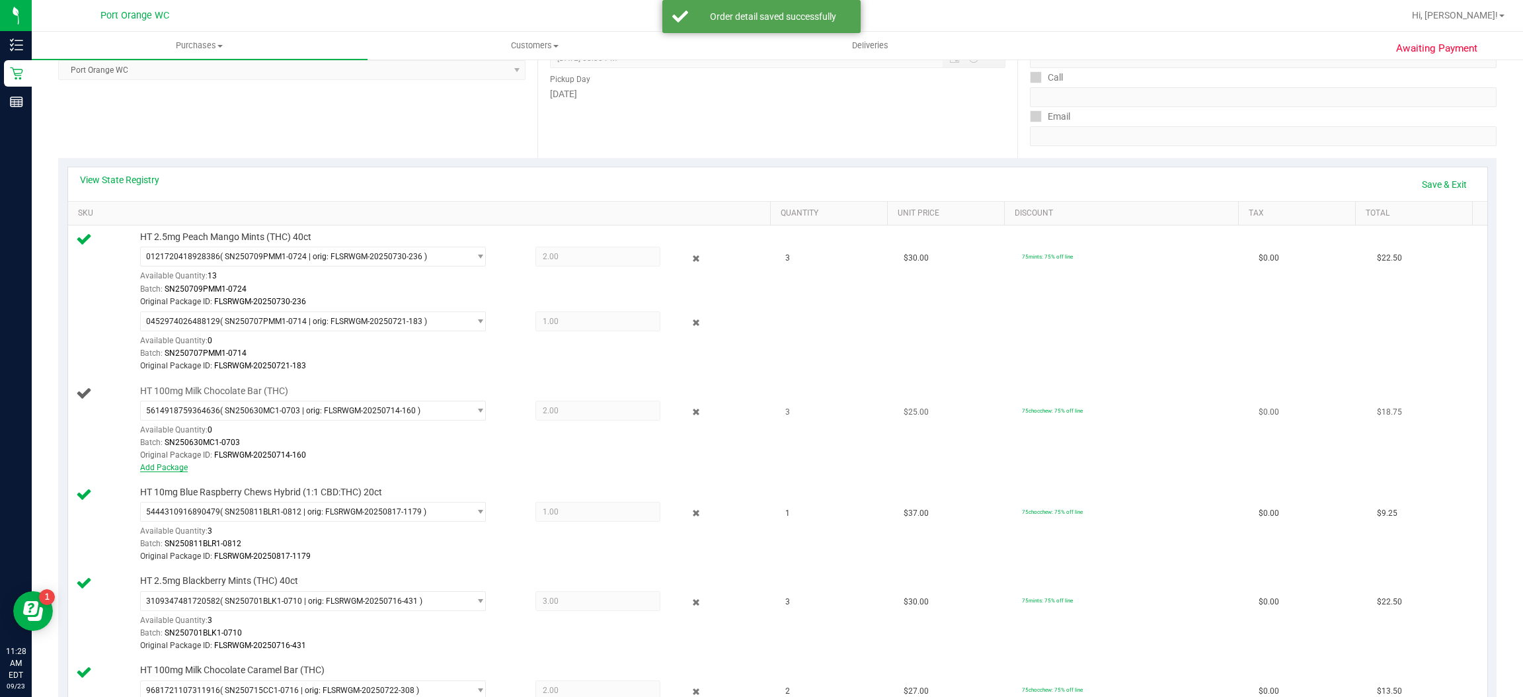
click at [179, 472] on link "Add Package" at bounding box center [164, 467] width 48 height 9
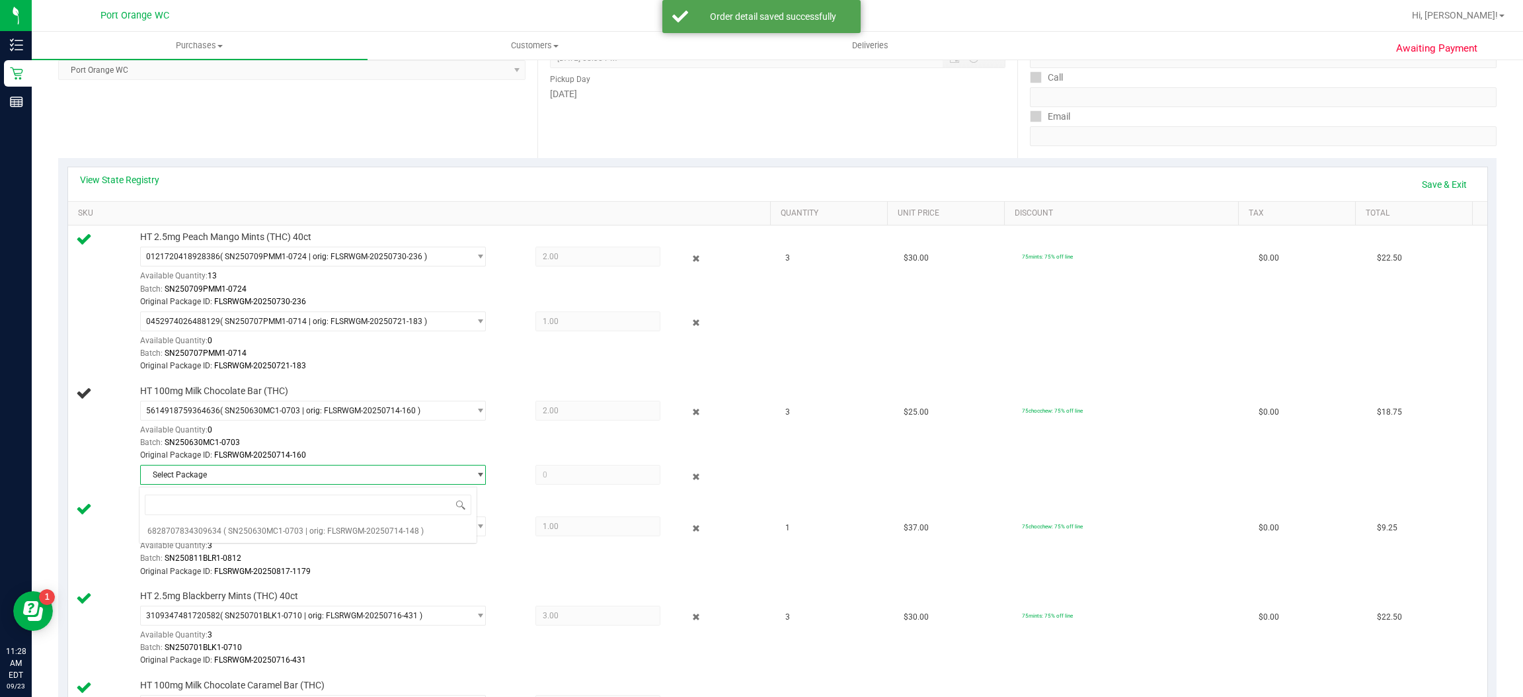
click at [304, 478] on span "Select Package" at bounding box center [305, 474] width 328 height 19
click at [322, 474] on span "Select Package" at bounding box center [305, 474] width 328 height 19
click at [350, 529] on span "( SN250630MC1-0703 | orig: FLSRWGM-20250714-148 )" at bounding box center [323, 530] width 200 height 9
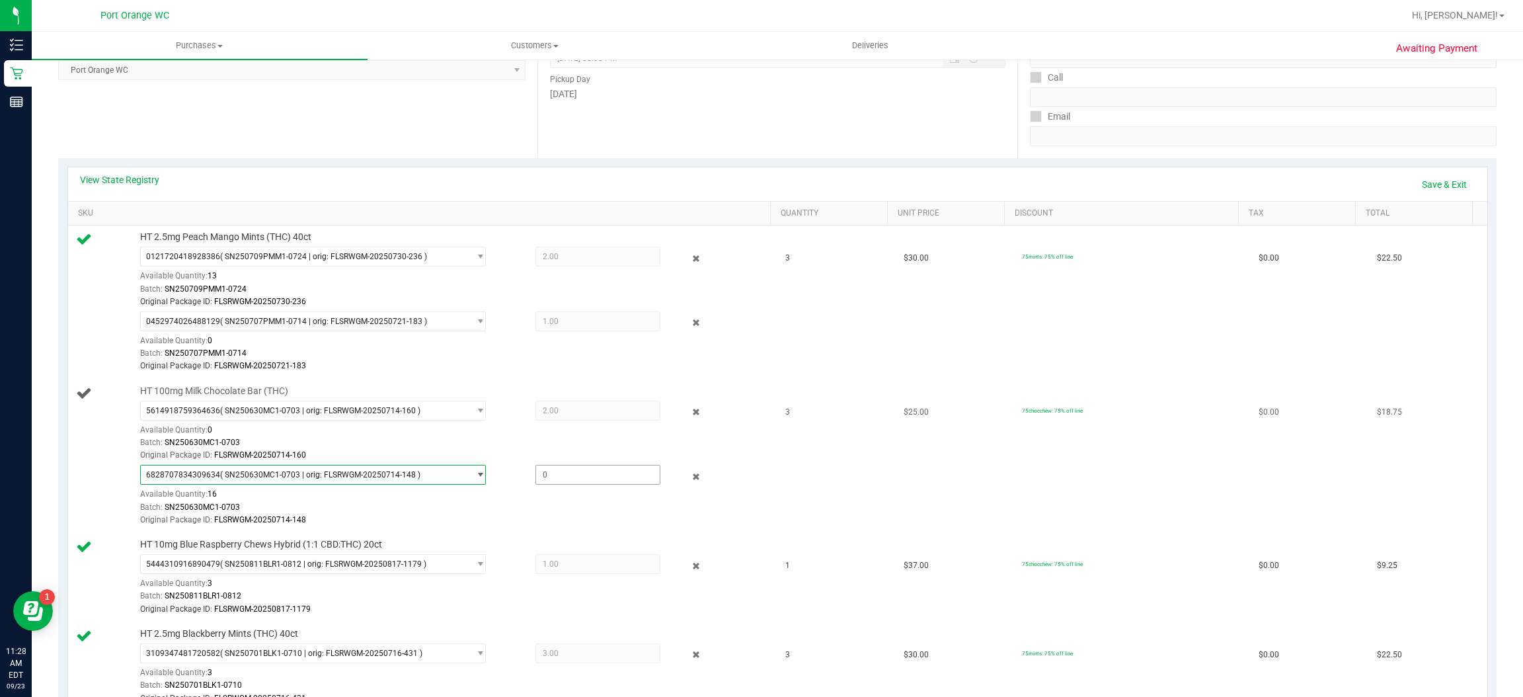
click at [574, 478] on span at bounding box center [597, 475] width 125 height 20
type input "1"
type input "1.0000"
click at [591, 414] on span "2.00 2" at bounding box center [597, 410] width 125 height 20
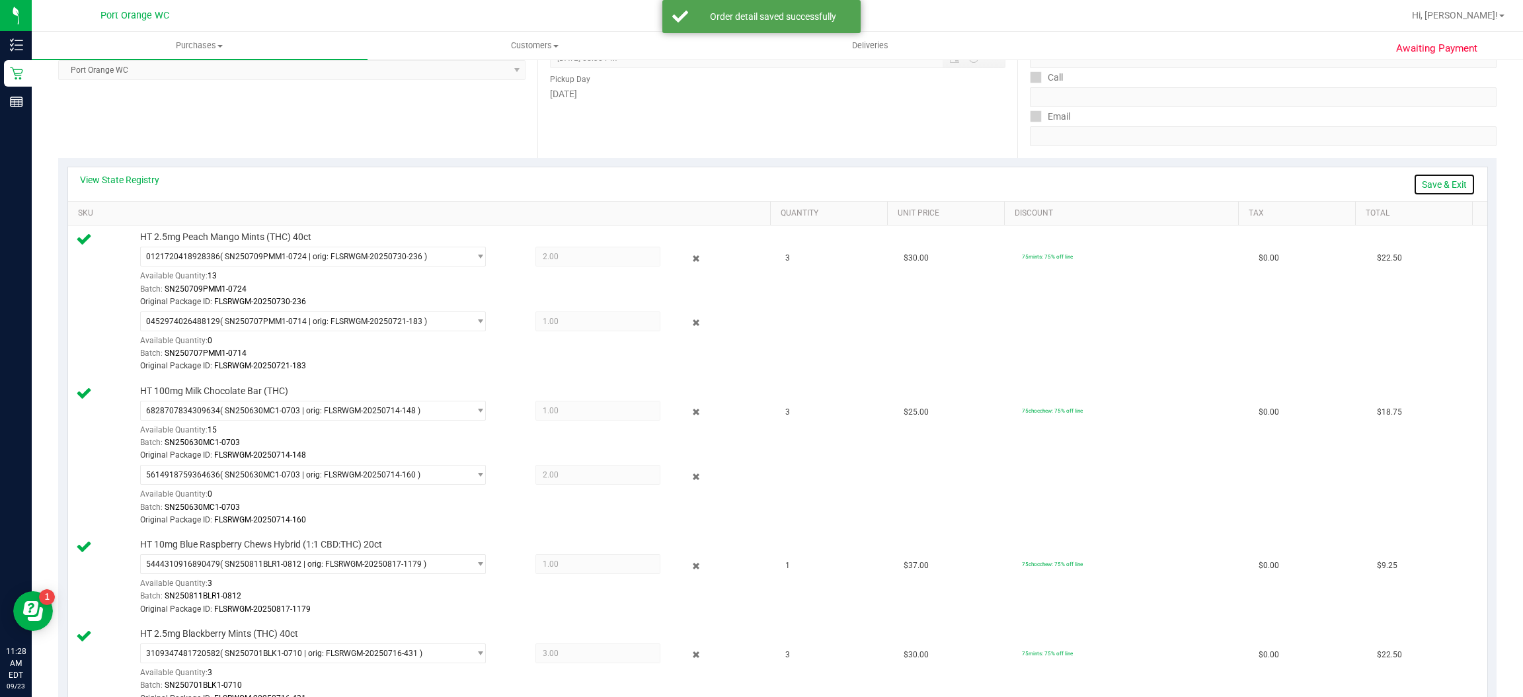
click at [1429, 181] on link "Save & Exit" at bounding box center [1444, 184] width 62 height 22
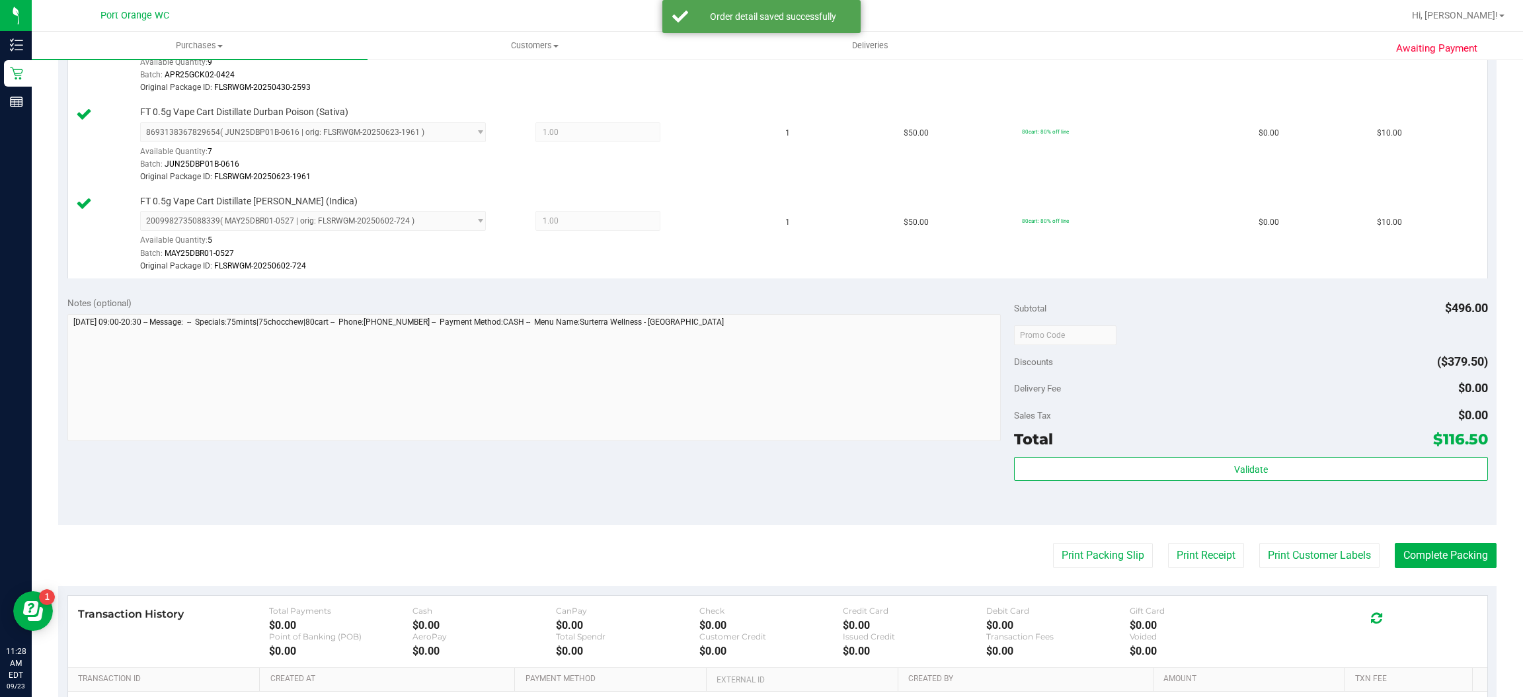
scroll to position [991, 0]
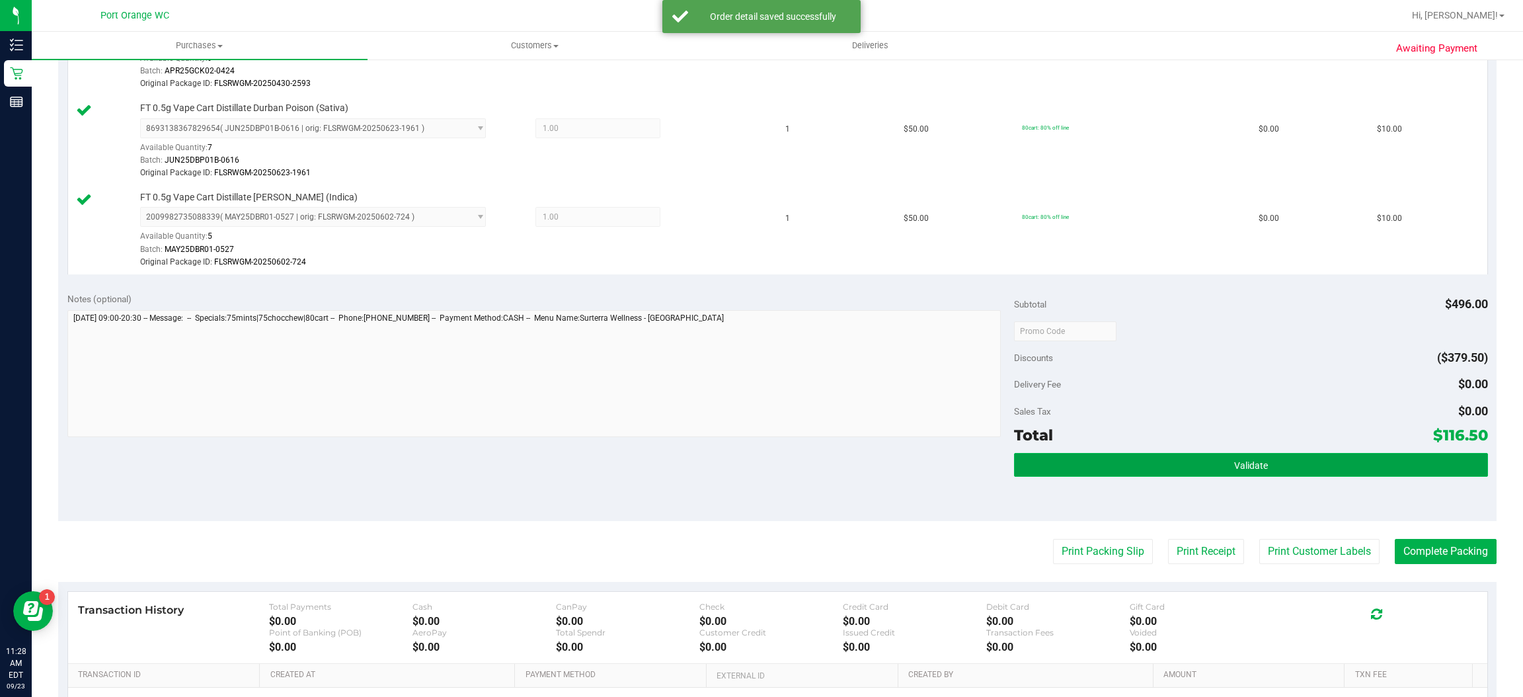
click at [1143, 473] on button "Validate" at bounding box center [1250, 465] width 473 height 24
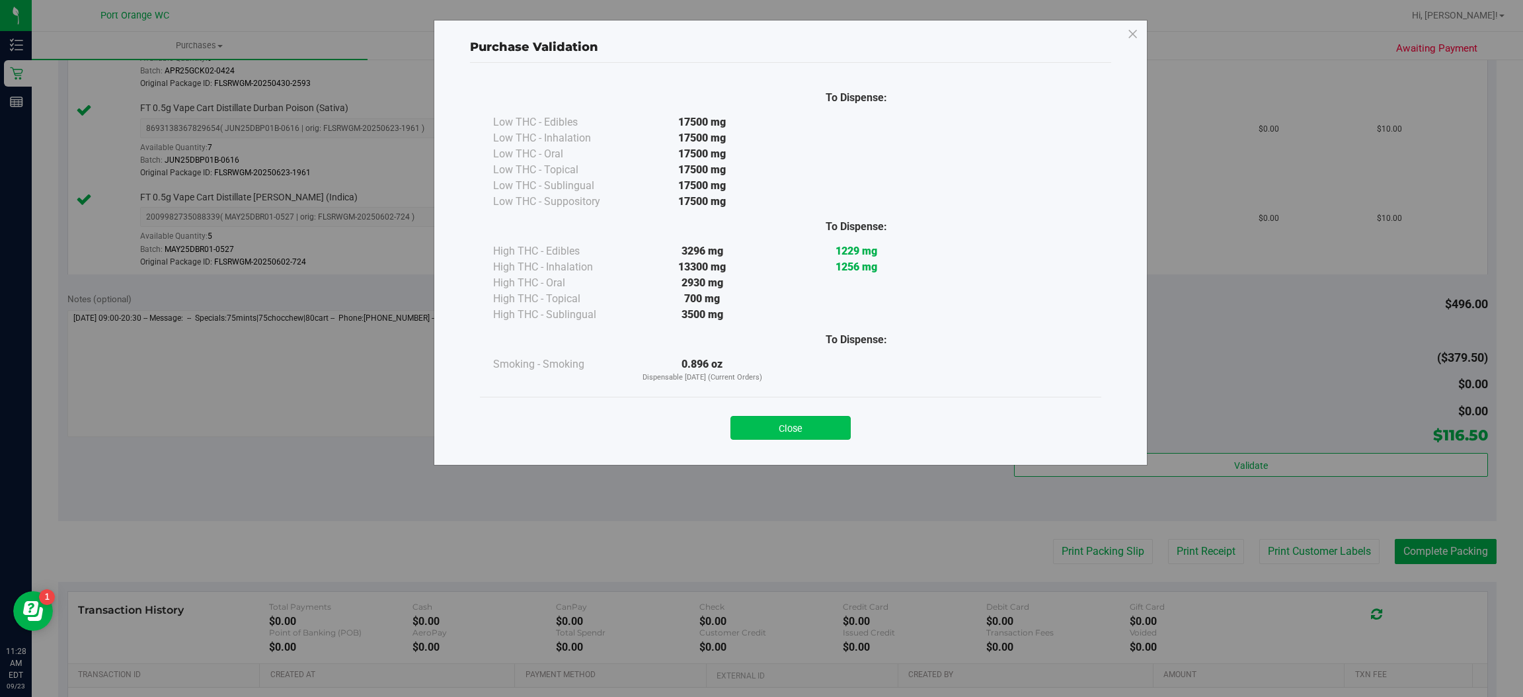
click at [796, 430] on button "Close" at bounding box center [790, 428] width 120 height 24
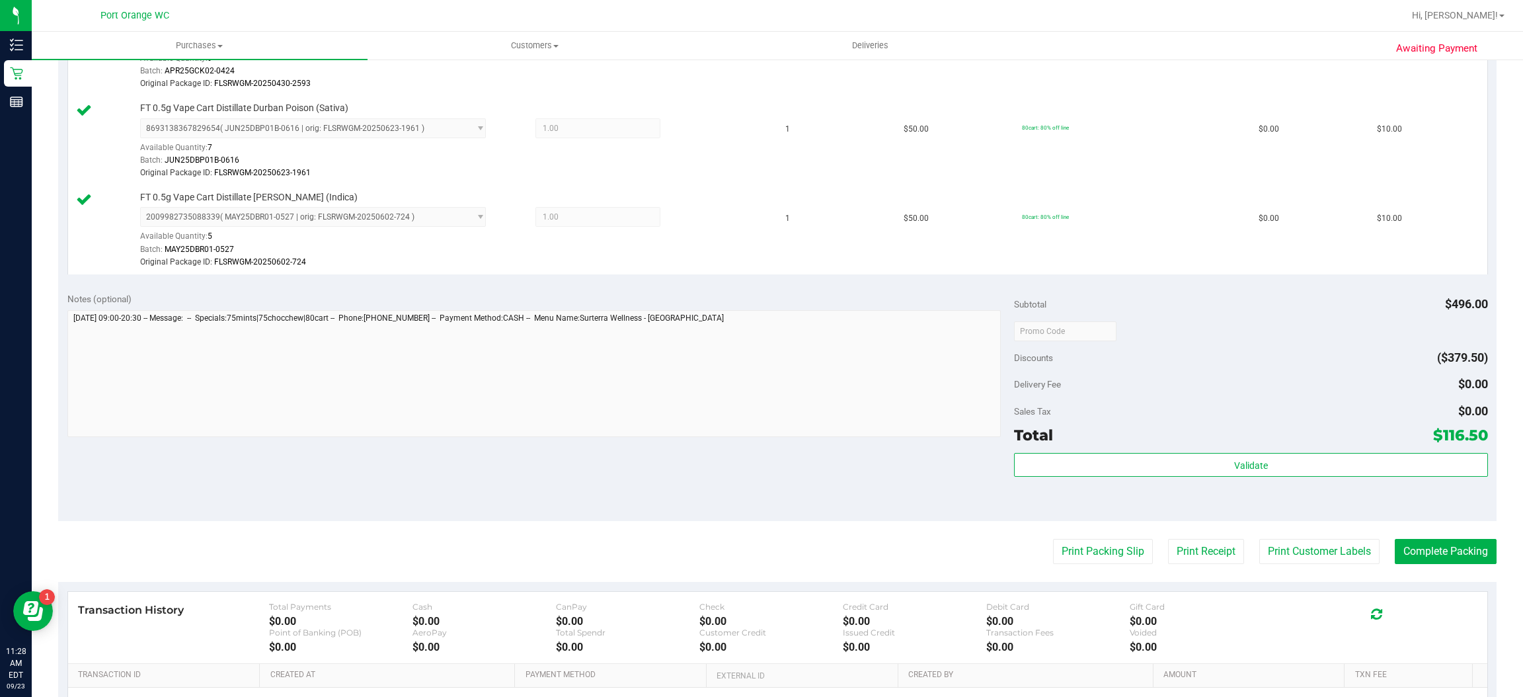
click at [1268, 560] on button "Print Customer Labels" at bounding box center [1319, 551] width 120 height 25
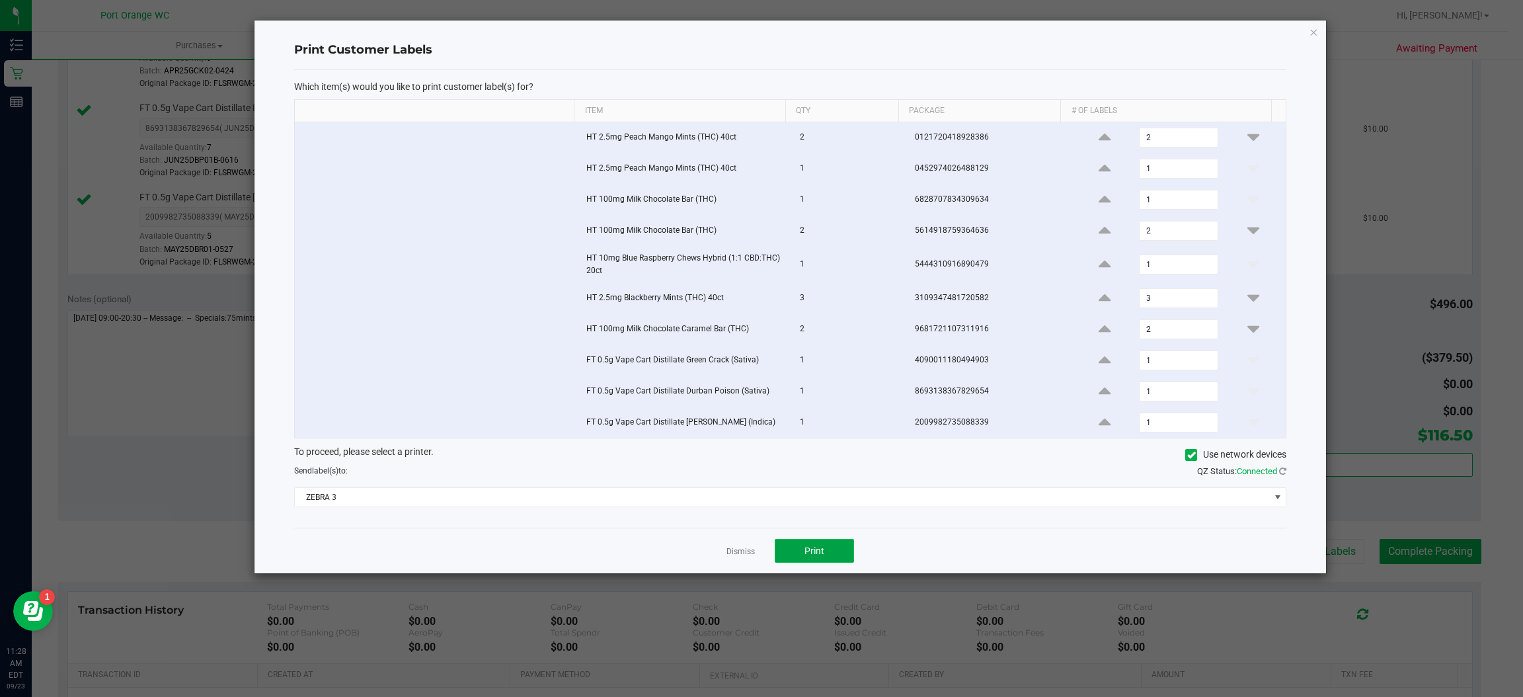
click at [812, 554] on span "Print" at bounding box center [814, 550] width 20 height 11
click at [737, 557] on link "Dismiss" at bounding box center [740, 551] width 28 height 11
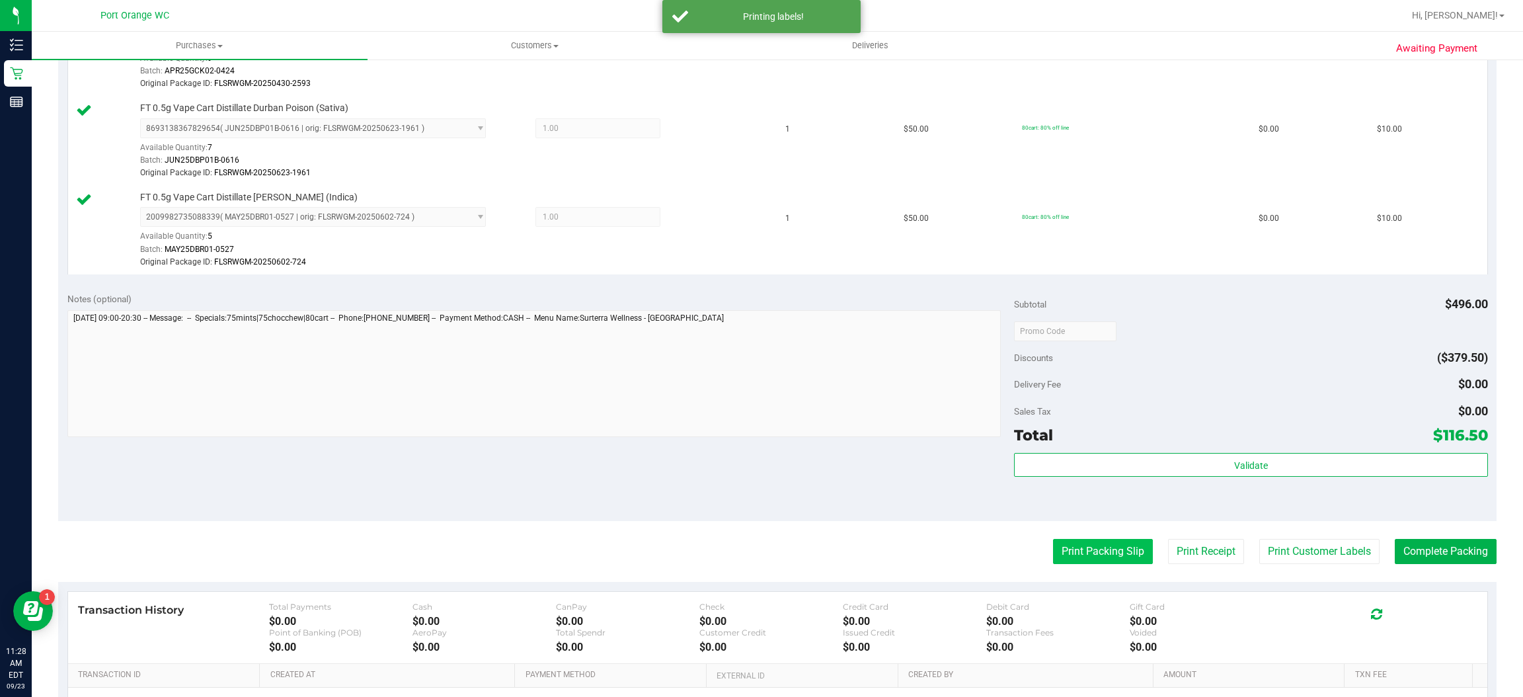
click at [1087, 550] on button "Print Packing Slip" at bounding box center [1103, 551] width 100 height 25
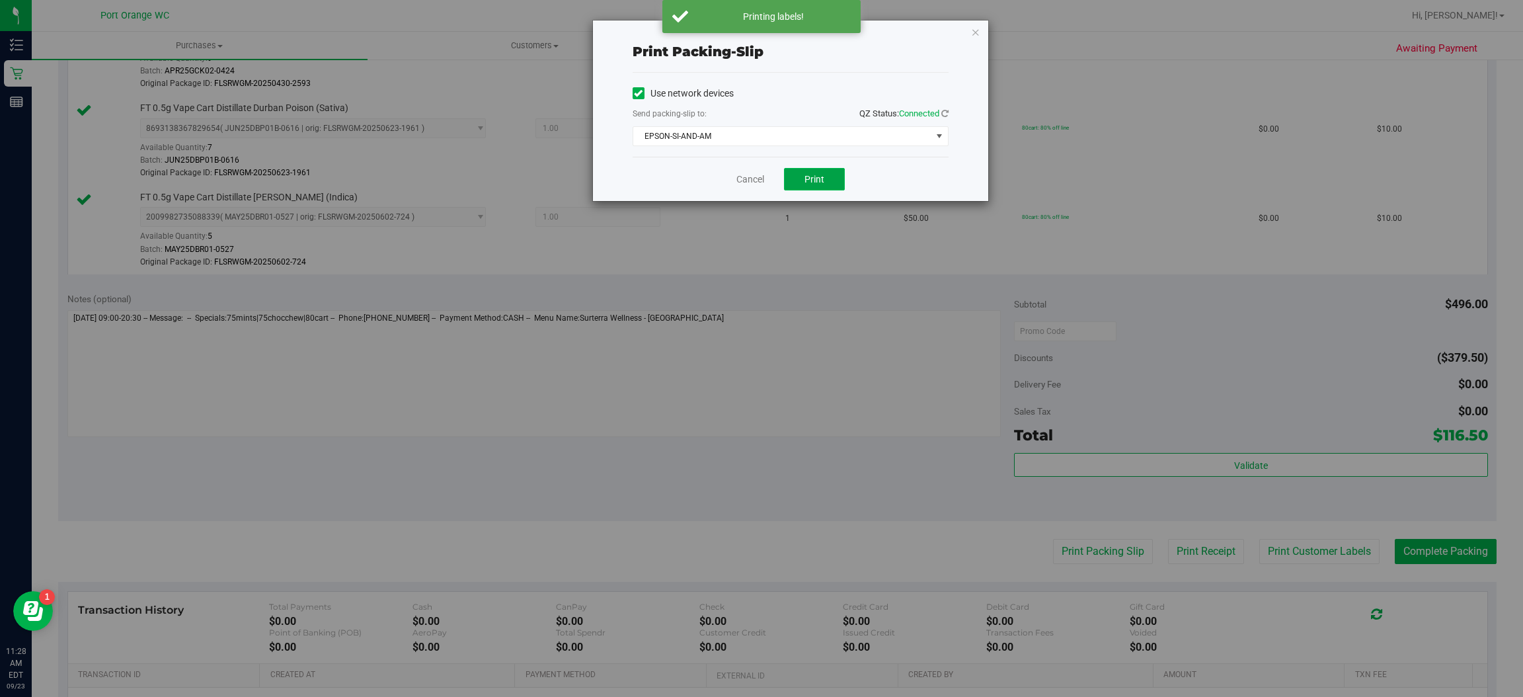
click at [800, 170] on button "Print" at bounding box center [814, 179] width 61 height 22
click at [737, 183] on link "Cancel" at bounding box center [750, 179] width 28 height 14
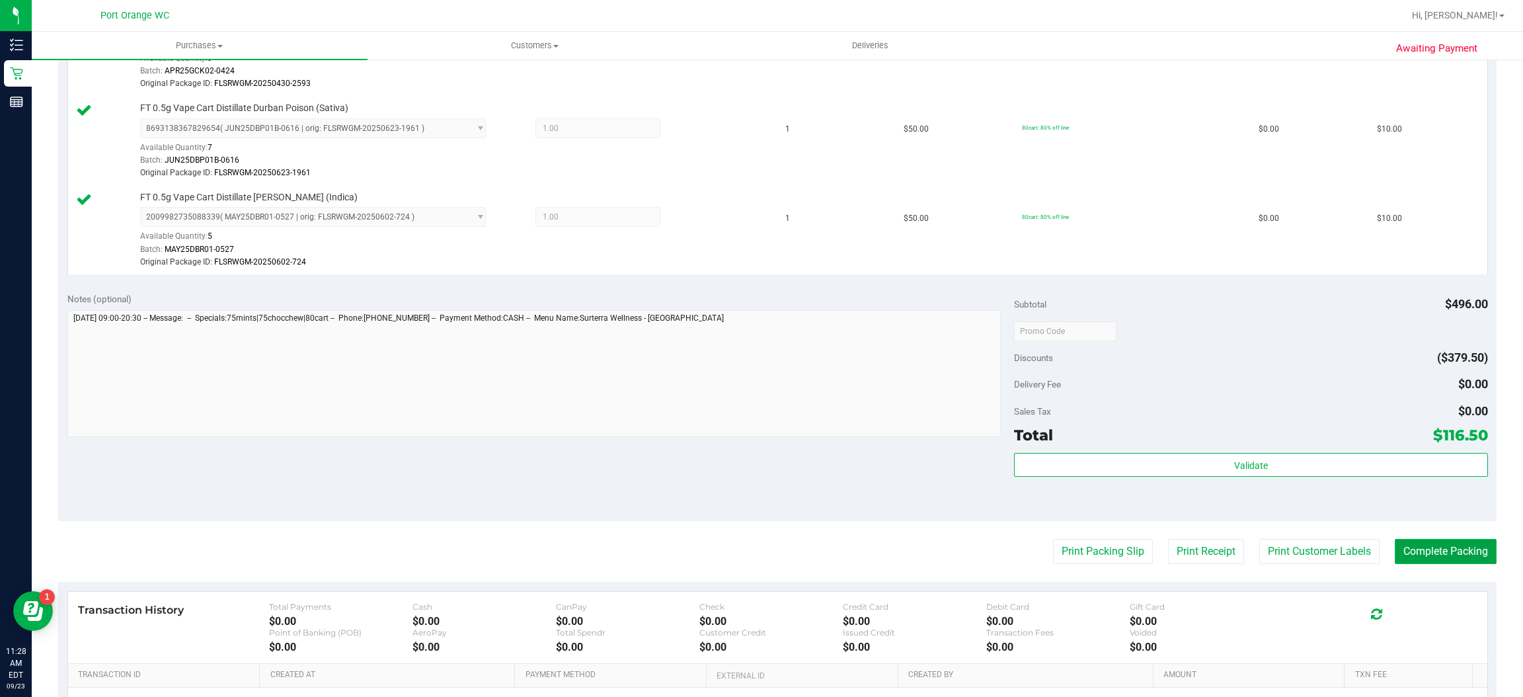
click at [1402, 557] on button "Complete Packing" at bounding box center [1445, 551] width 102 height 25
